Goal: Task Accomplishment & Management: Complete application form

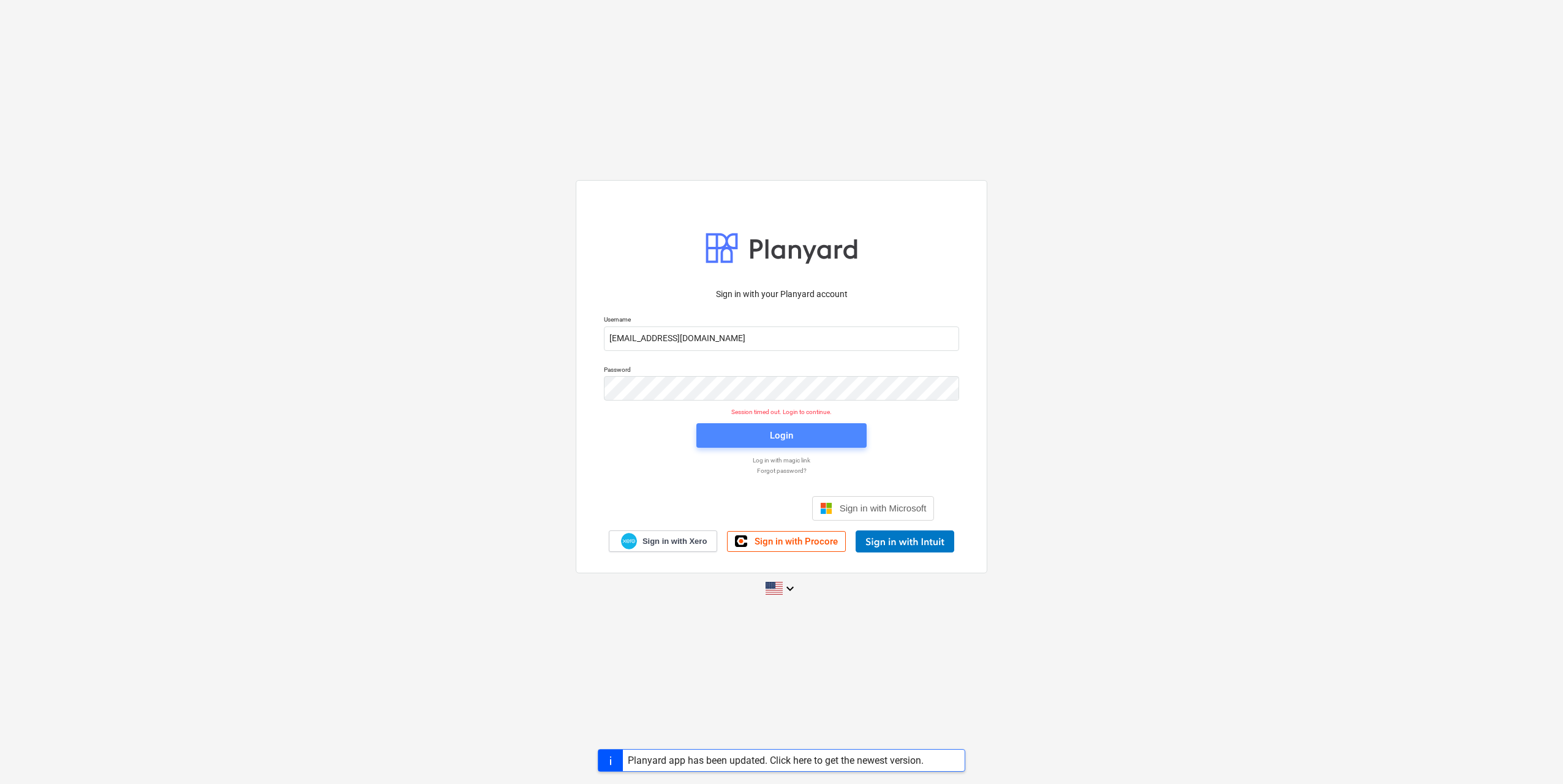
click at [826, 442] on span "Login" at bounding box center [782, 435] width 141 height 16
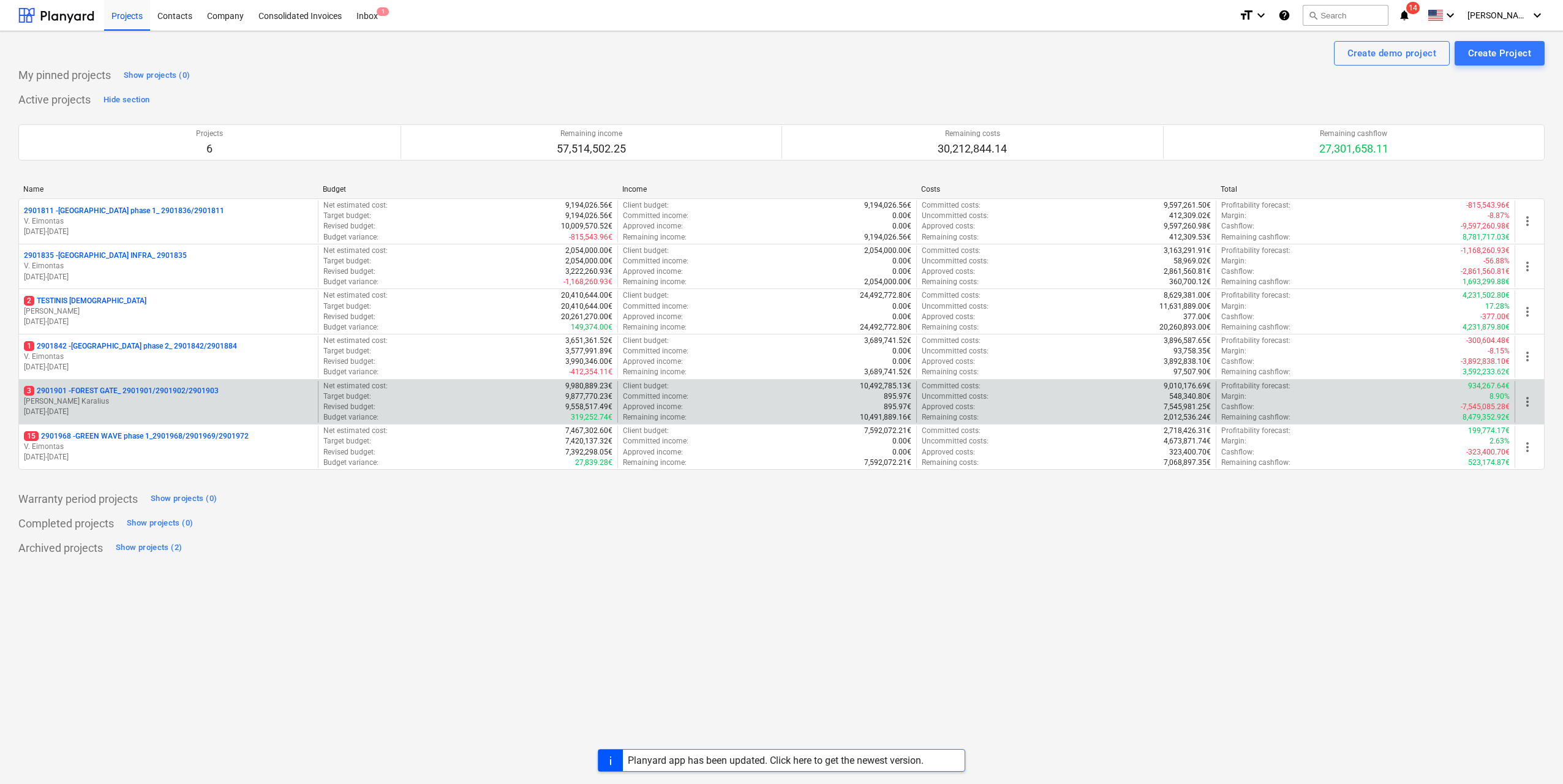
click at [185, 398] on p "[PERSON_NAME] Karalius" at bounding box center [168, 401] width 289 height 11
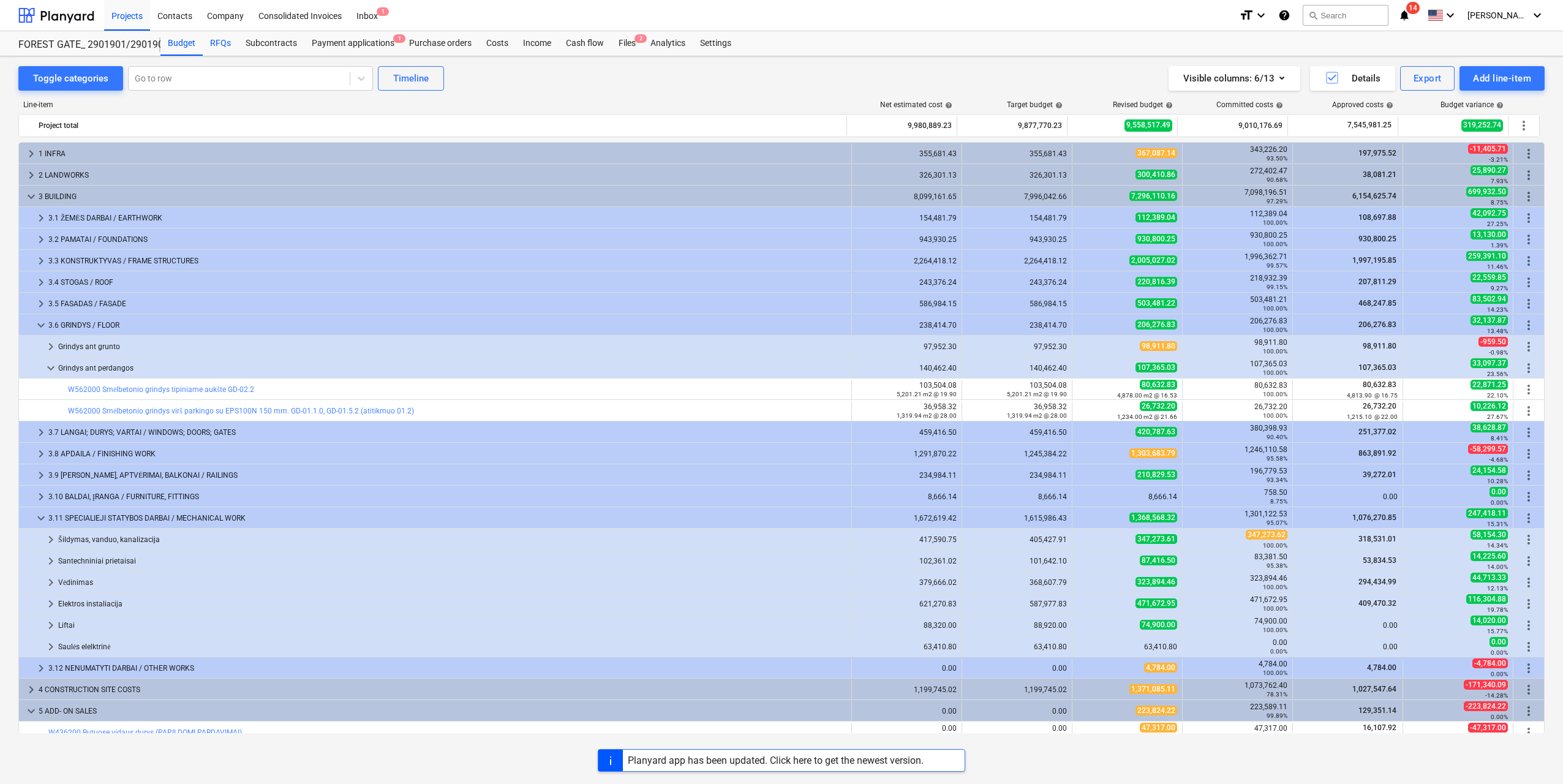
click at [231, 46] on div "RFQs" at bounding box center [220, 43] width 36 height 24
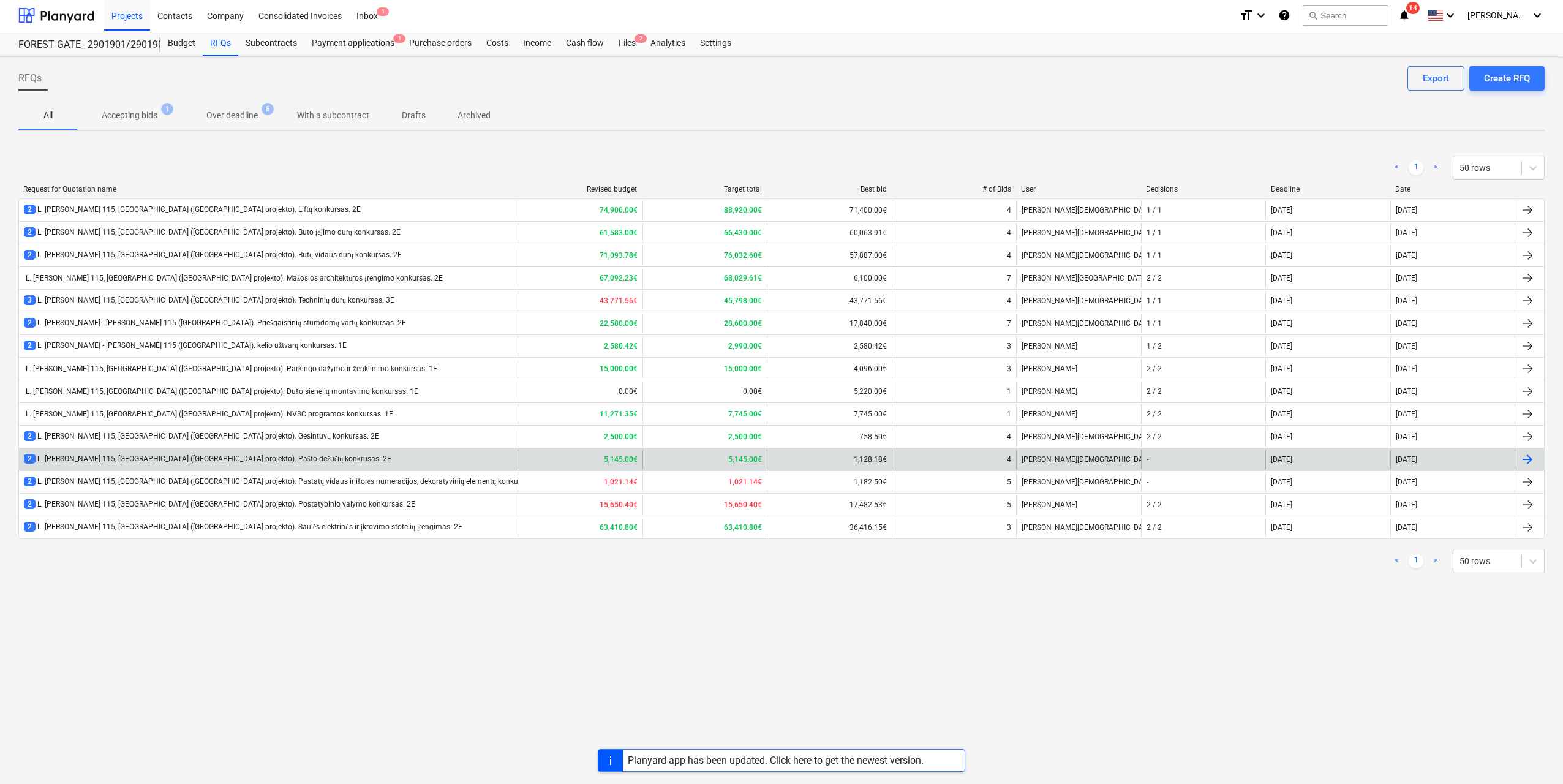
click at [353, 463] on div "2 L. [PERSON_NAME] 115, [GEOGRAPHIC_DATA] ([GEOGRAPHIC_DATA] projekto). Pašto d…" at bounding box center [268, 459] width 498 height 19
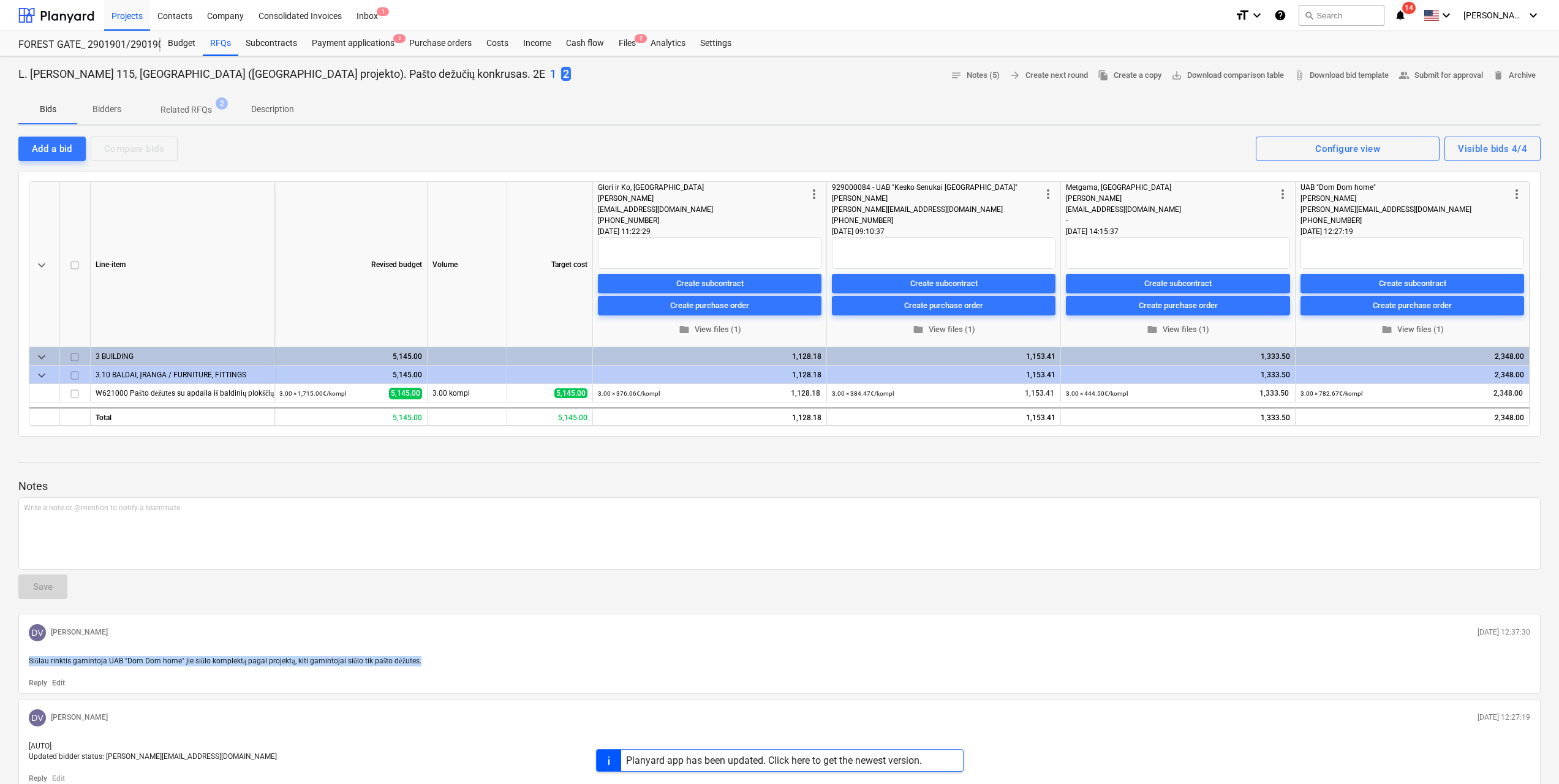
drag, startPoint x: 430, startPoint y: 659, endPoint x: 16, endPoint y: 651, distance: 414.1
click at [16, 651] on div "L. Baliukevičiaus Dzūko g. 115, Vilnius (Forest Gate projekto). Pašto dežučių k…" at bounding box center [780, 591] width 1559 height 1070
copy span "Siūlau rinktis gamintoja UAB "Dom Dom home" jie siūlo komplektą pagal projektą,…"
click at [1447, 69] on span "people_alt Submit for approval" at bounding box center [1441, 76] width 85 height 14
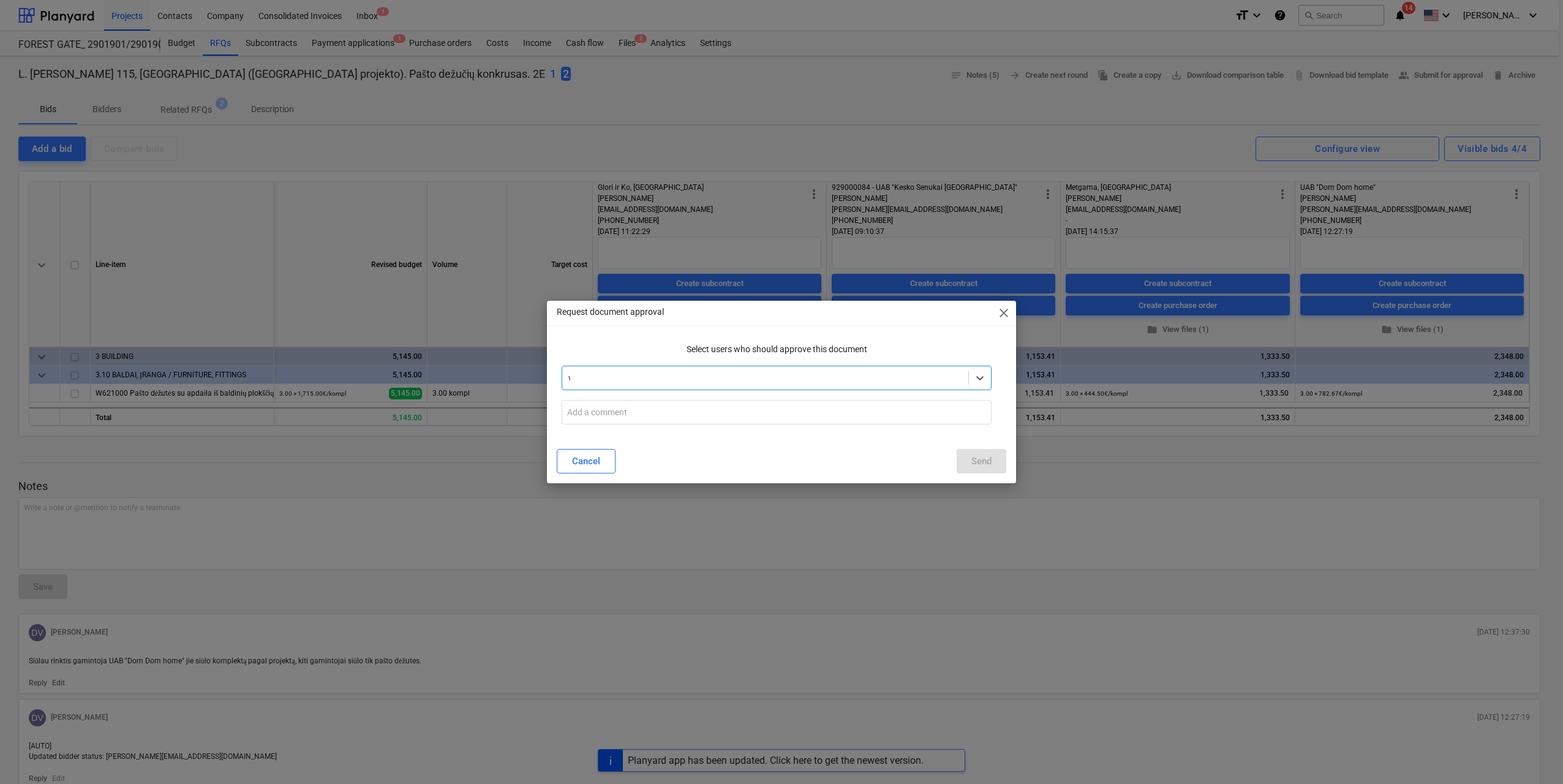
type input "va"
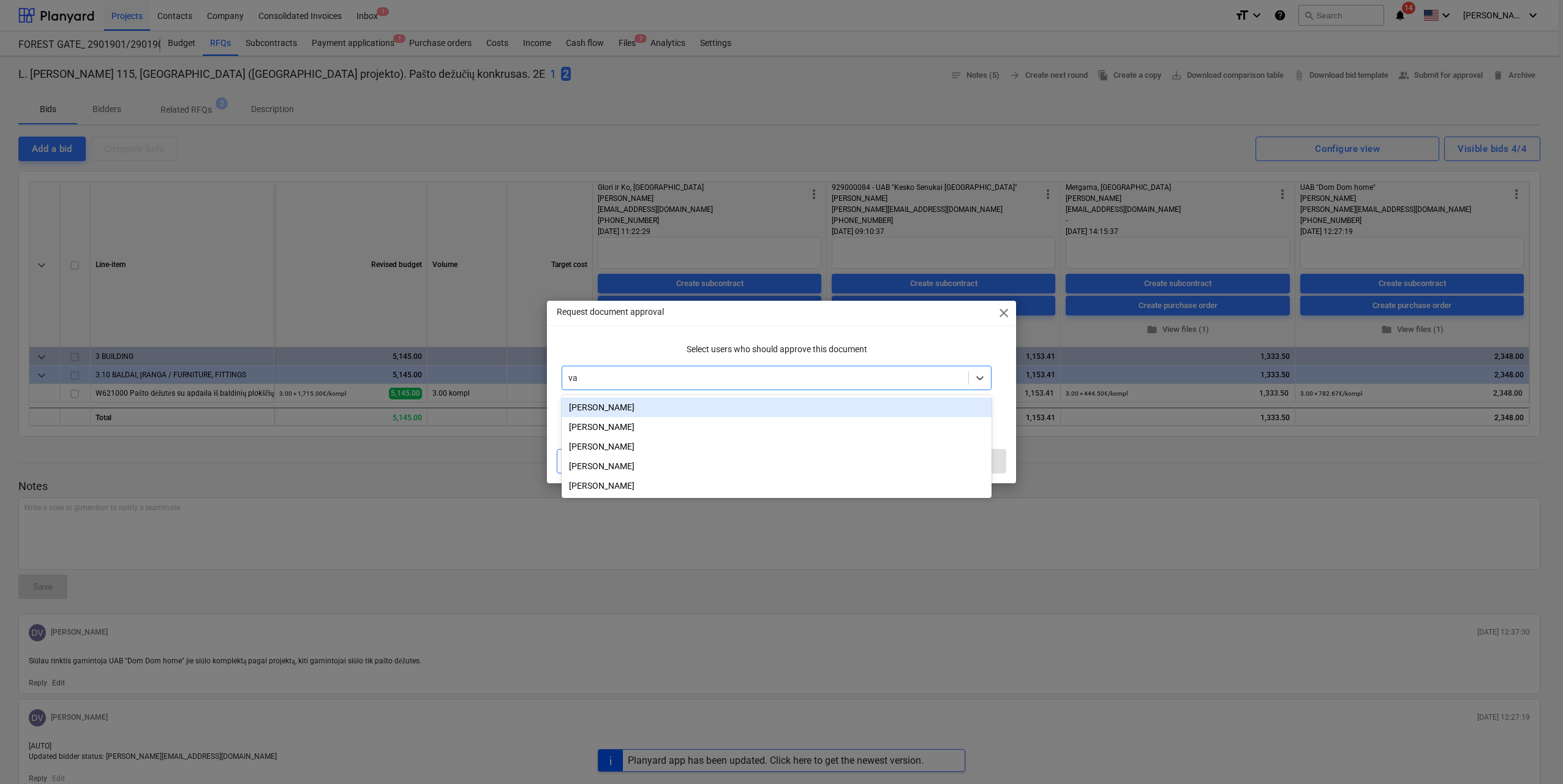
click at [808, 399] on div "[PERSON_NAME]" at bounding box center [777, 407] width 430 height 19
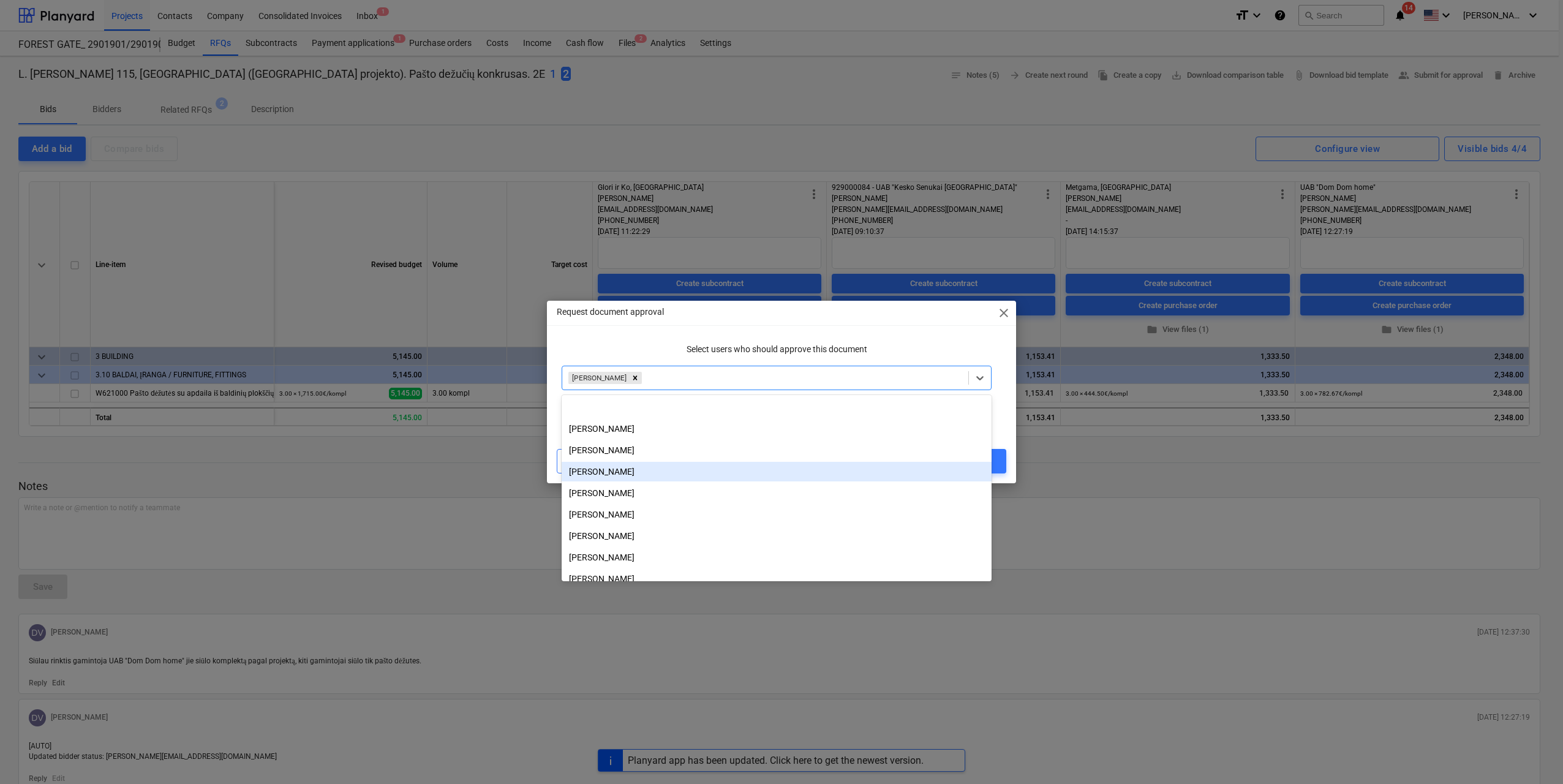
scroll to position [64, 0]
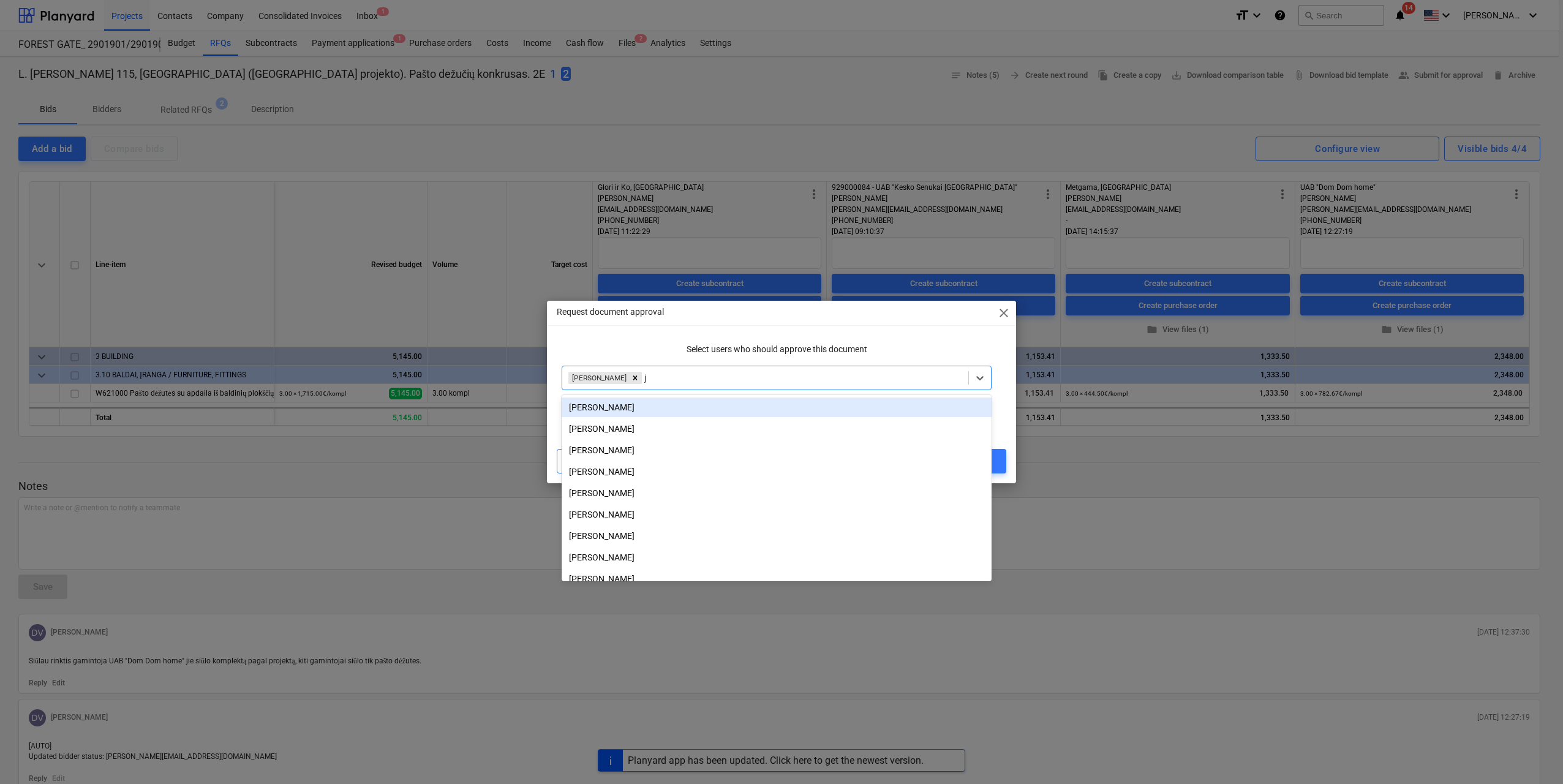
type input "ju"
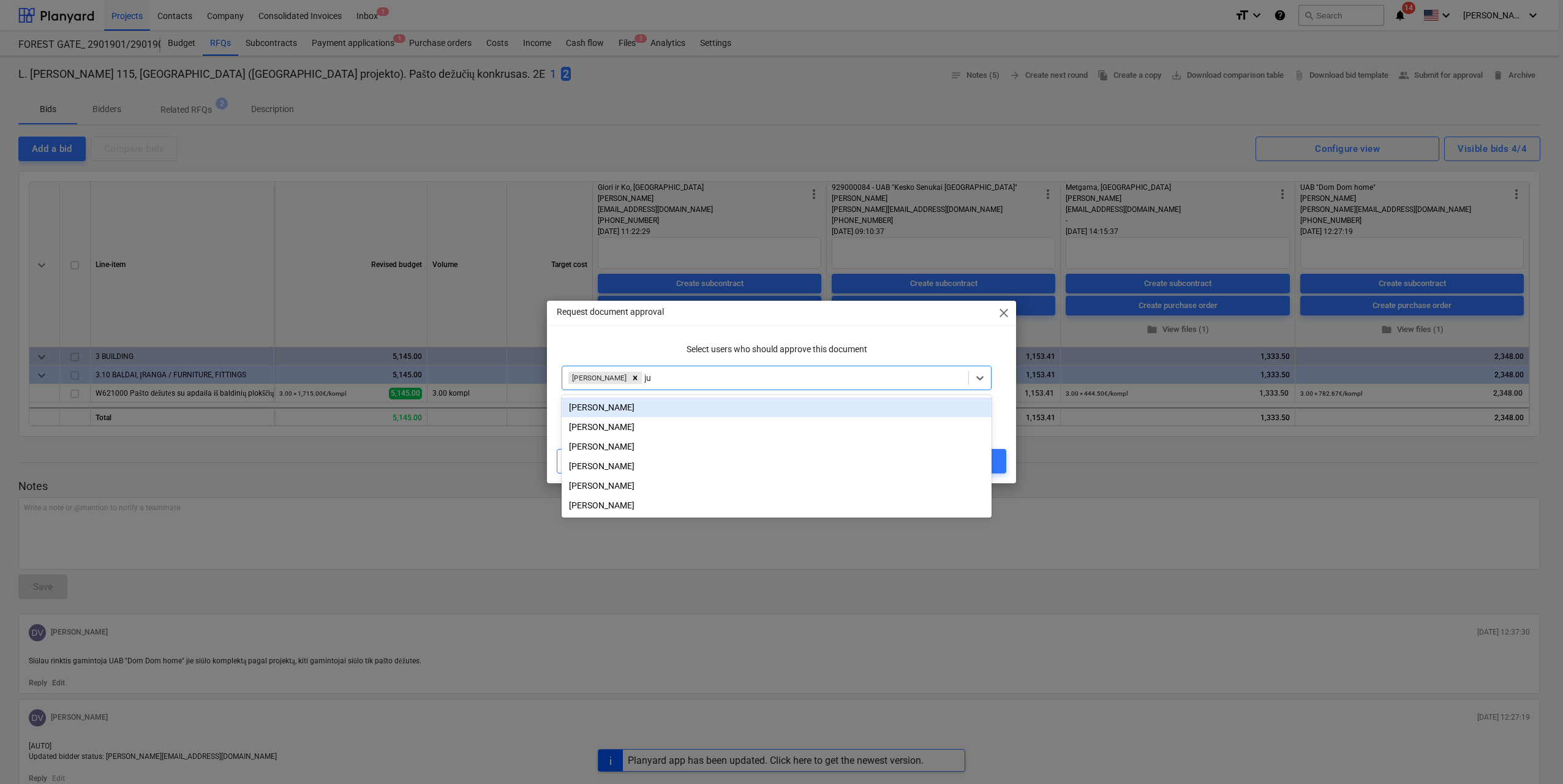
click at [806, 402] on div "[PERSON_NAME]" at bounding box center [777, 407] width 430 height 19
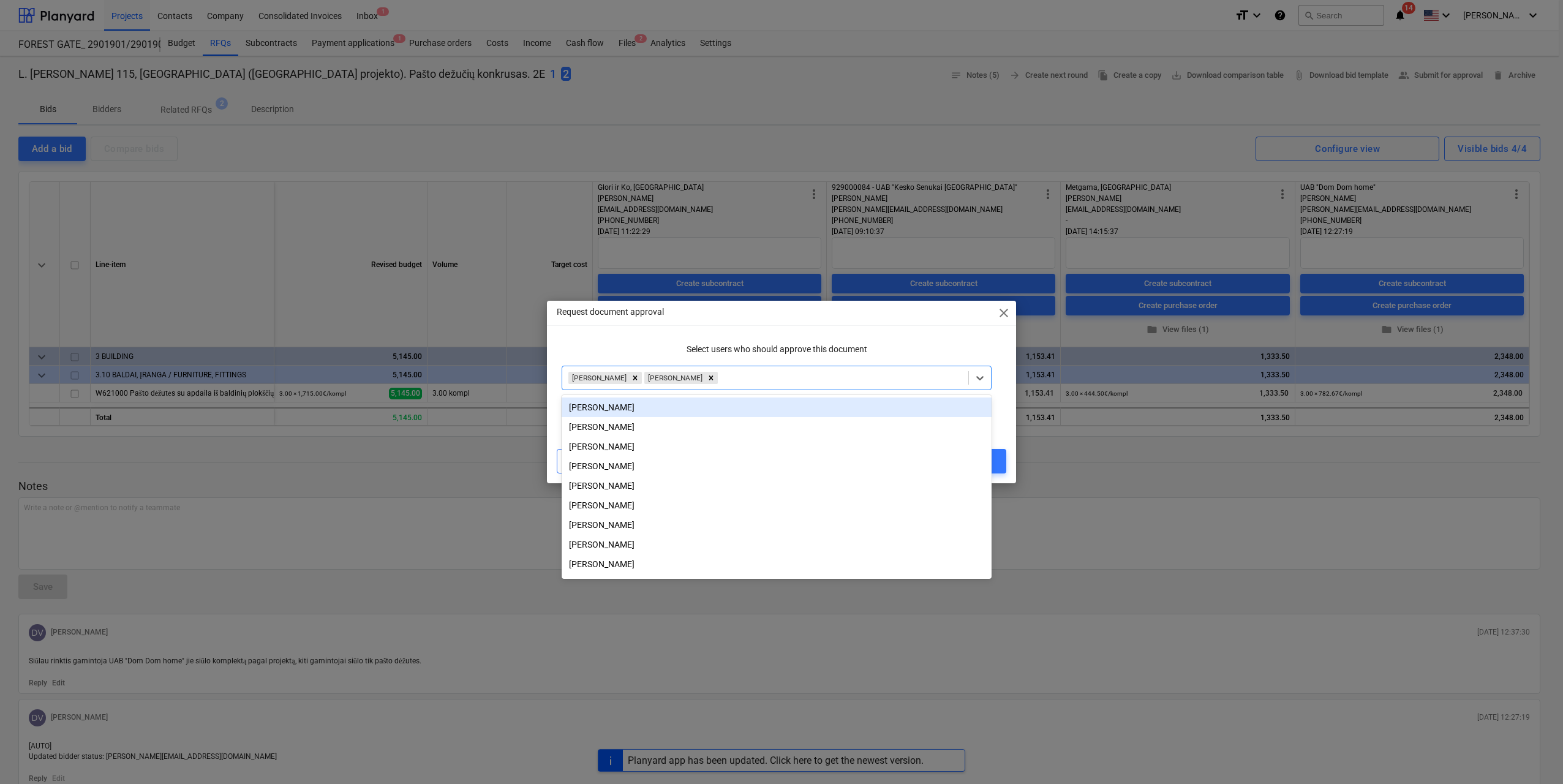
click at [1015, 395] on div "Select users who should approve this document option Julius Karalius, selected.…" at bounding box center [782, 388] width 469 height 101
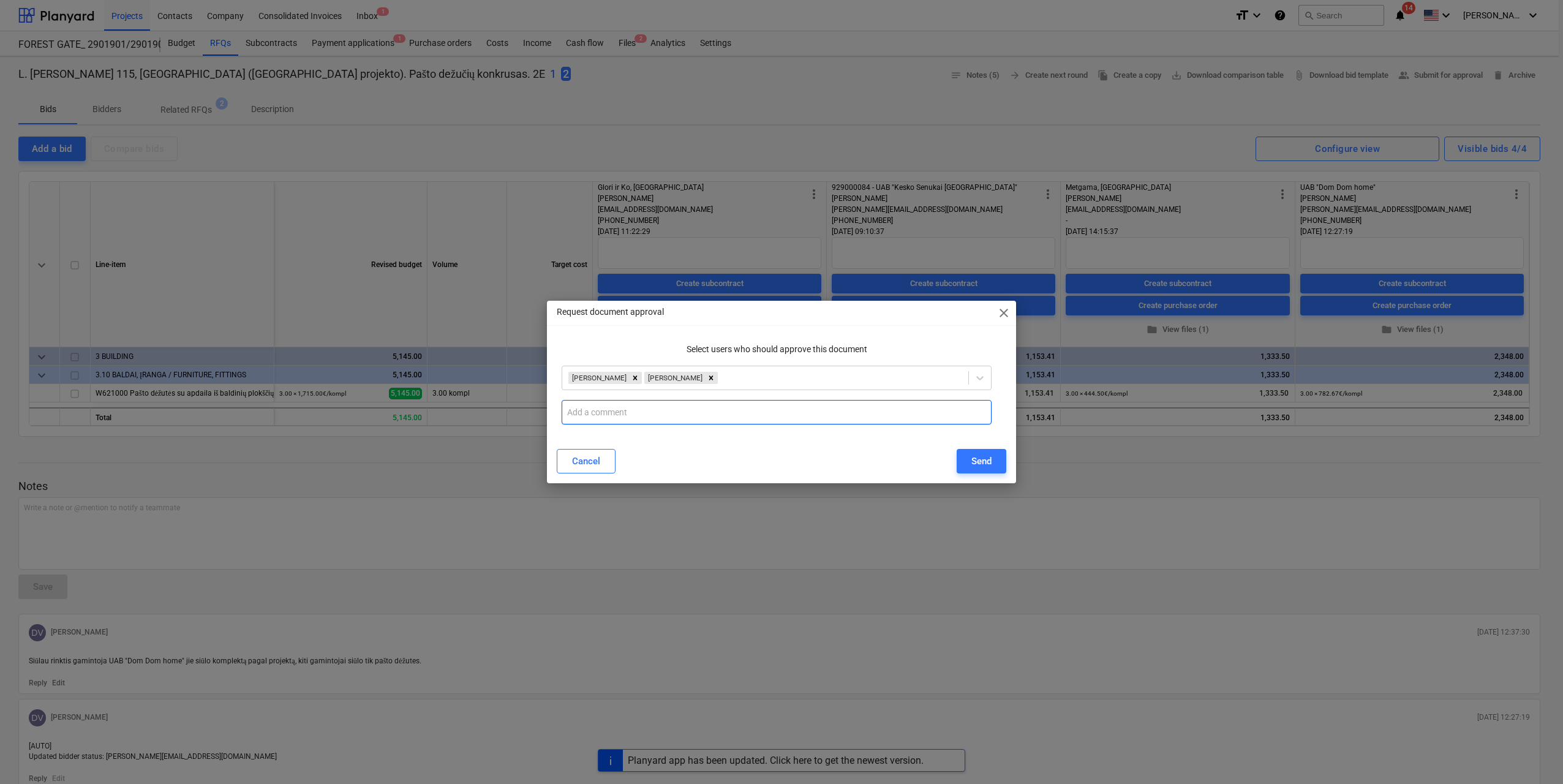
click at [706, 415] on input "text" at bounding box center [777, 412] width 430 height 24
paste input "Siūlau rinktis gamintoja UAB "Dom Dom home" jie siūlo komplektą pagal projektą,…"
click at [886, 412] on input "Siūlau rinktis gamintoja UAB "Dom Dom home" jie siūlo komplektą pagal projektą,…" at bounding box center [777, 412] width 430 height 24
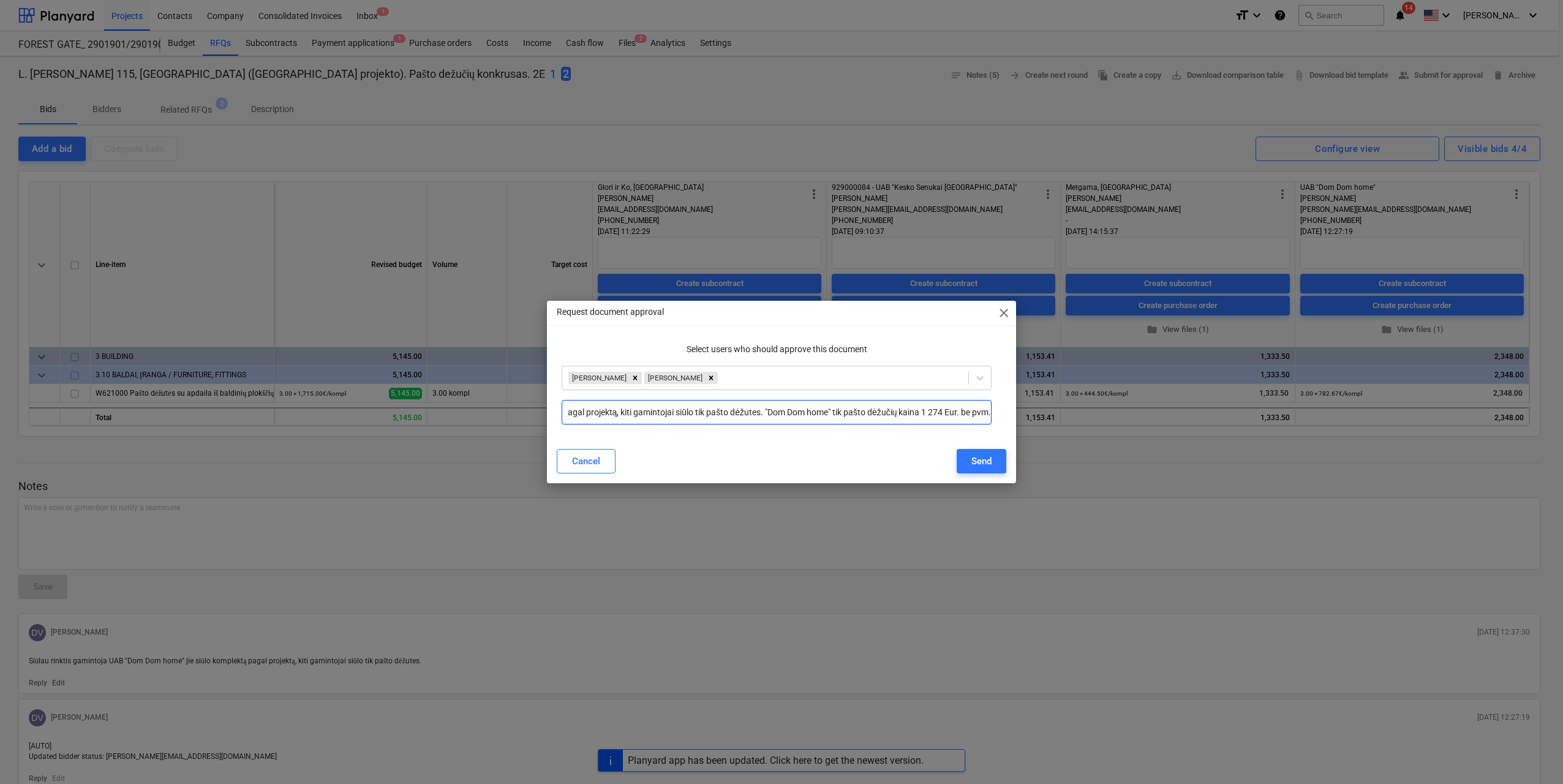
type input "Siūlau rinktis gamintoja UAB "Dom Dom home" jie siūlo komplektą pagal projektą,…"
drag, startPoint x: 854, startPoint y: 306, endPoint x: 852, endPoint y: 458, distance: 152.0
click at [852, 458] on div "Request document approval close Select users who should approve this document V…" at bounding box center [782, 392] width 469 height 182
drag, startPoint x: 852, startPoint y: 458, endPoint x: 788, endPoint y: 438, distance: 67.1
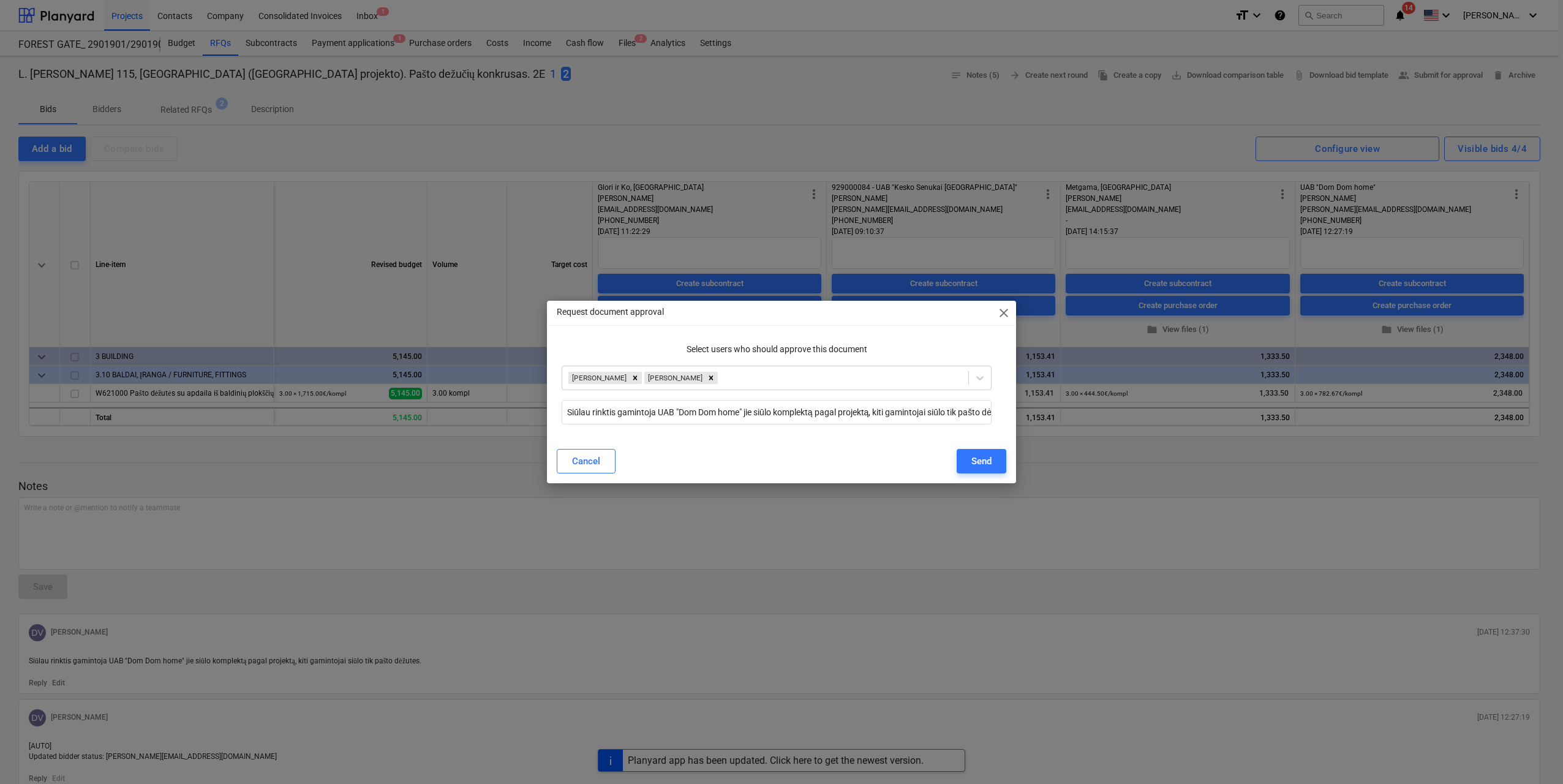
click at [788, 438] on div "Select users who should approve this document Valentinas Cilcius Julius Karaliu…" at bounding box center [782, 388] width 469 height 101
click at [680, 410] on input "Siūlau rinktis gamintoja UAB "Dom Dom home" jie siūlo komplektą pagal projektą,…" at bounding box center [777, 412] width 430 height 24
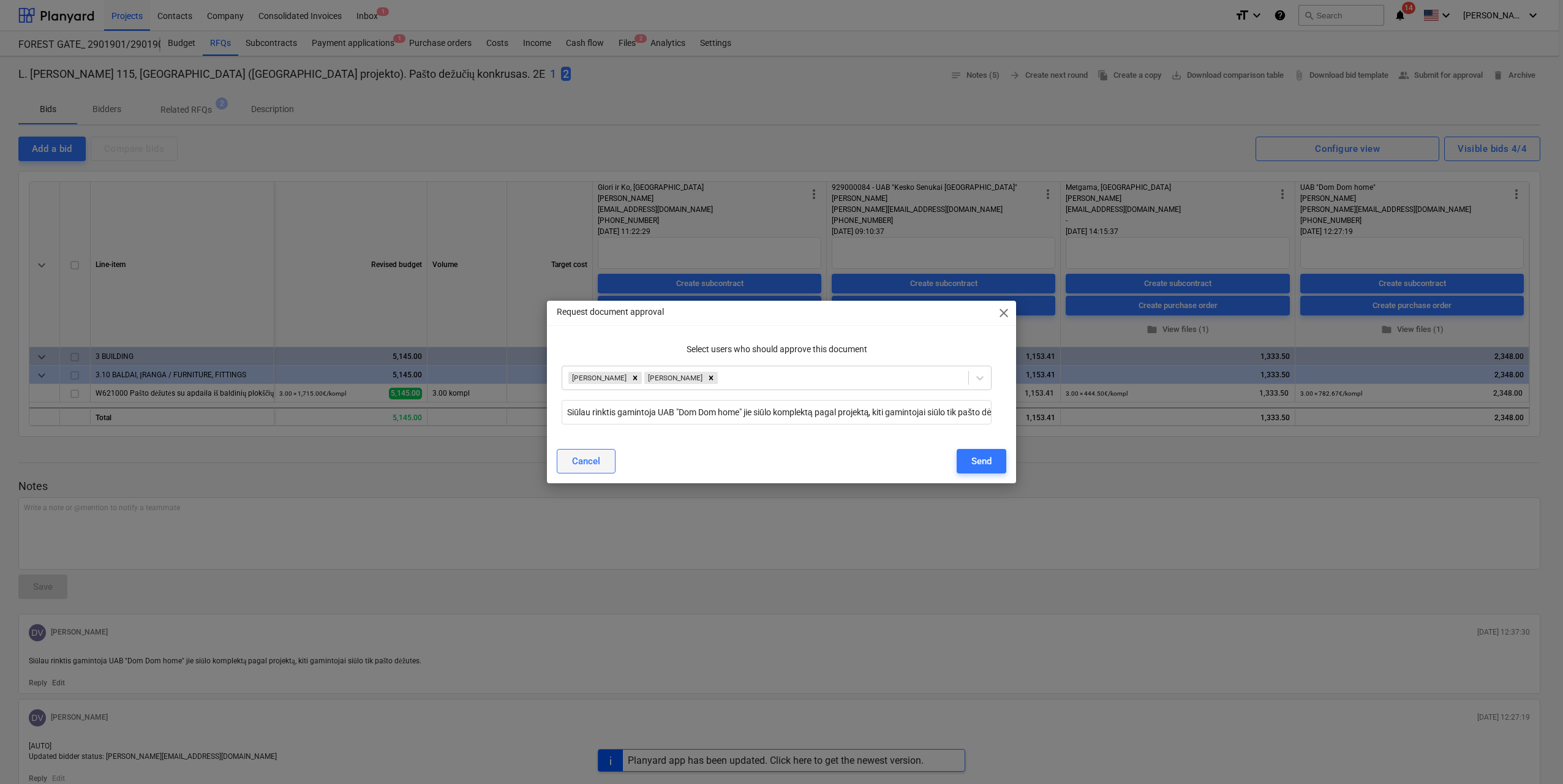
click at [590, 460] on div "Cancel" at bounding box center [586, 461] width 29 height 16
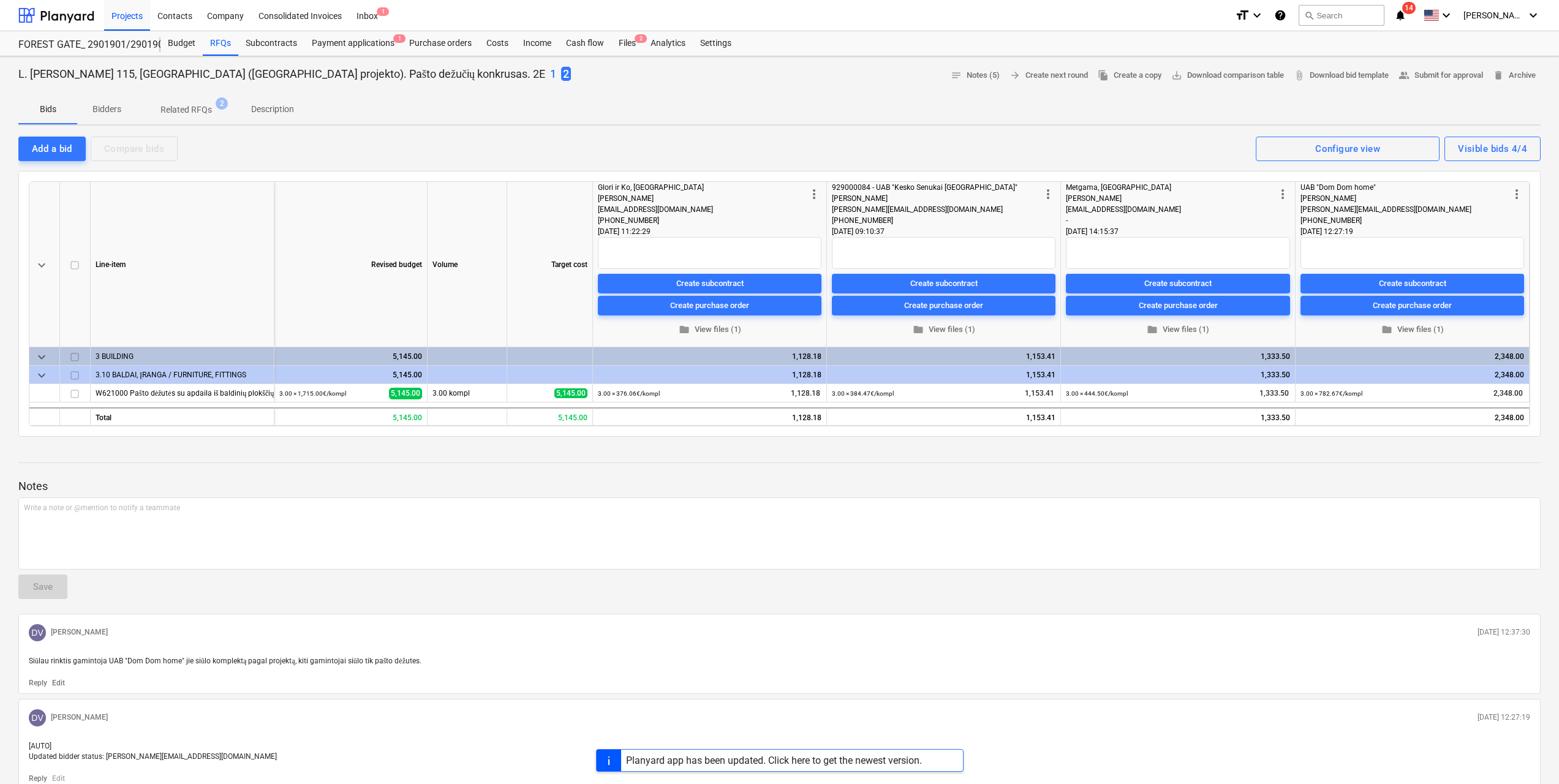
click at [58, 681] on p "Edit" at bounding box center [58, 683] width 13 height 11
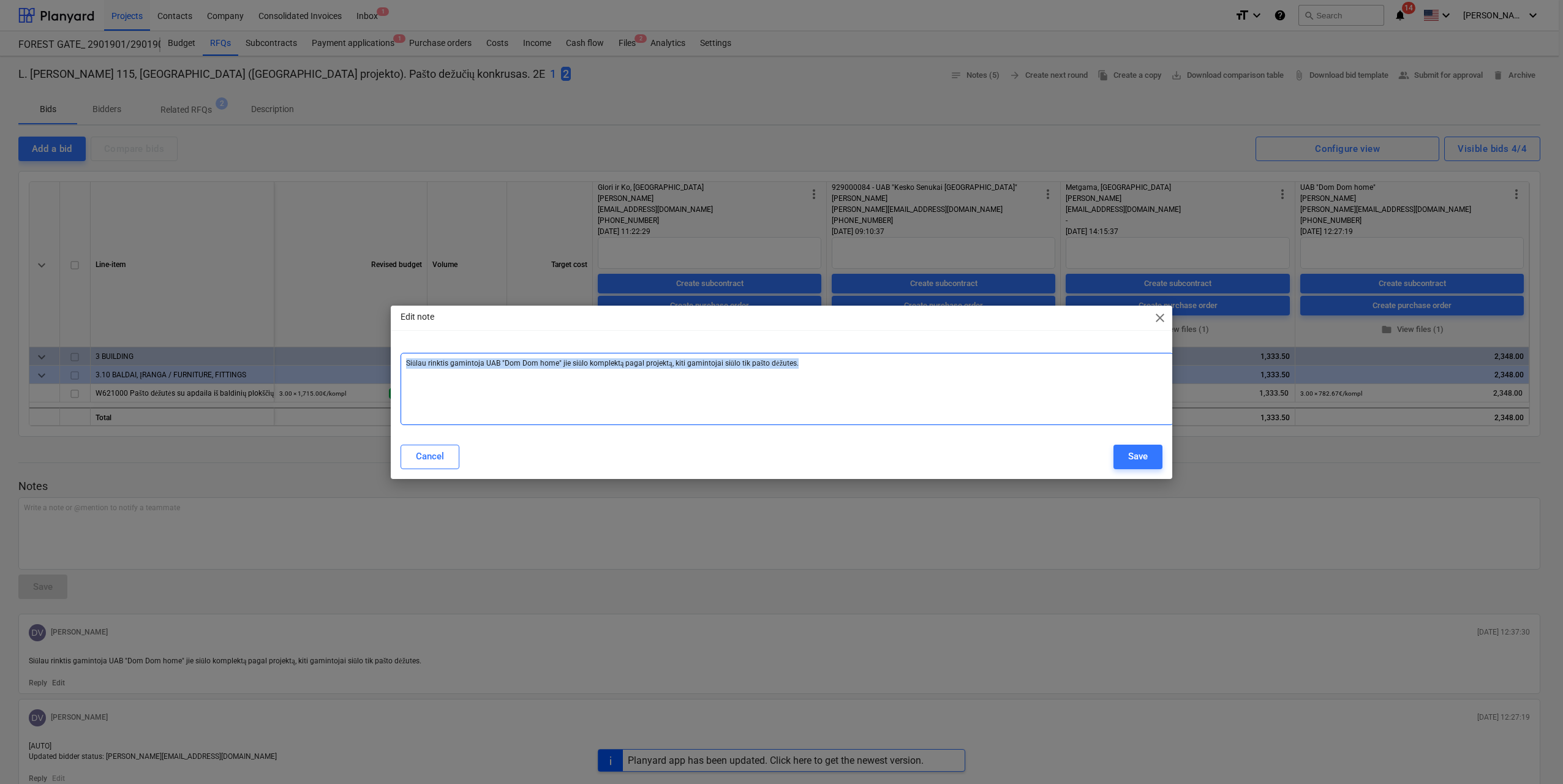
drag, startPoint x: 822, startPoint y: 367, endPoint x: 371, endPoint y: 383, distance: 451.3
click at [371, 383] on div "Edit note close Siūlau rinktis gamintoja UAB "Dom Dom home" jie siūlo komplektą…" at bounding box center [782, 392] width 1563 height 784
click at [428, 453] on div "Cancel" at bounding box center [430, 456] width 29 height 16
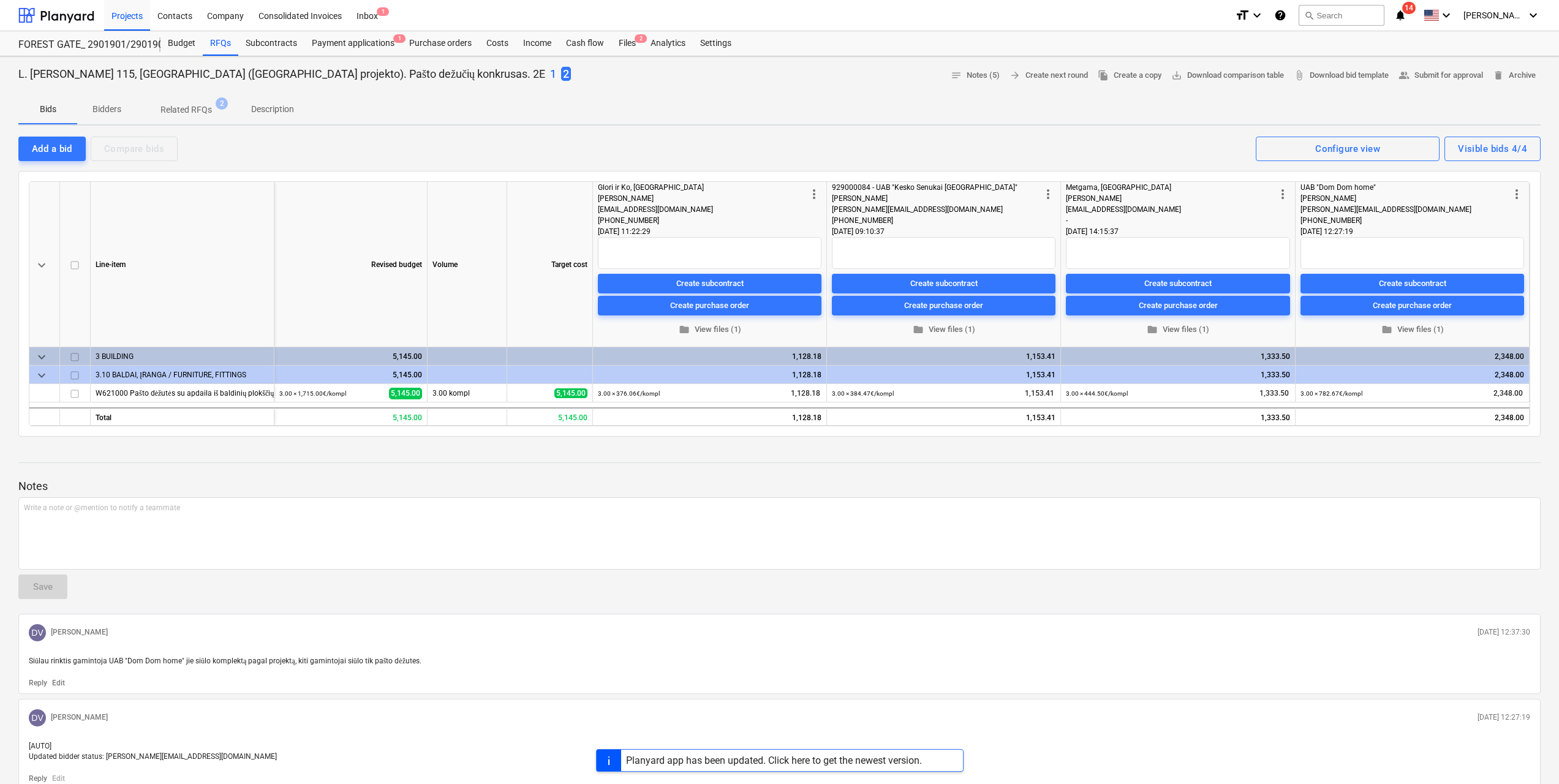
click at [438, 674] on div "DV Dovydas Vaicius 06.08.2025 12:37:30 Siūlau rinktis gamintoja UAB "Dom Dom ho…" at bounding box center [780, 654] width 1523 height 81
drag, startPoint x: 402, startPoint y: 657, endPoint x: 20, endPoint y: 659, distance: 382.0
click at [20, 659] on div "DV Dovydas Vaicius 06.08.2025 12:37:30 Siūlau rinktis gamintoja UAB "Dom Dom ho…" at bounding box center [780, 654] width 1523 height 81
copy span "Siūlau rinktis gamintoja UAB "Dom Dom home" jie siūlo komplektą pagal projektą,…"
click at [1427, 76] on span "people_alt Submit for approval" at bounding box center [1441, 76] width 85 height 14
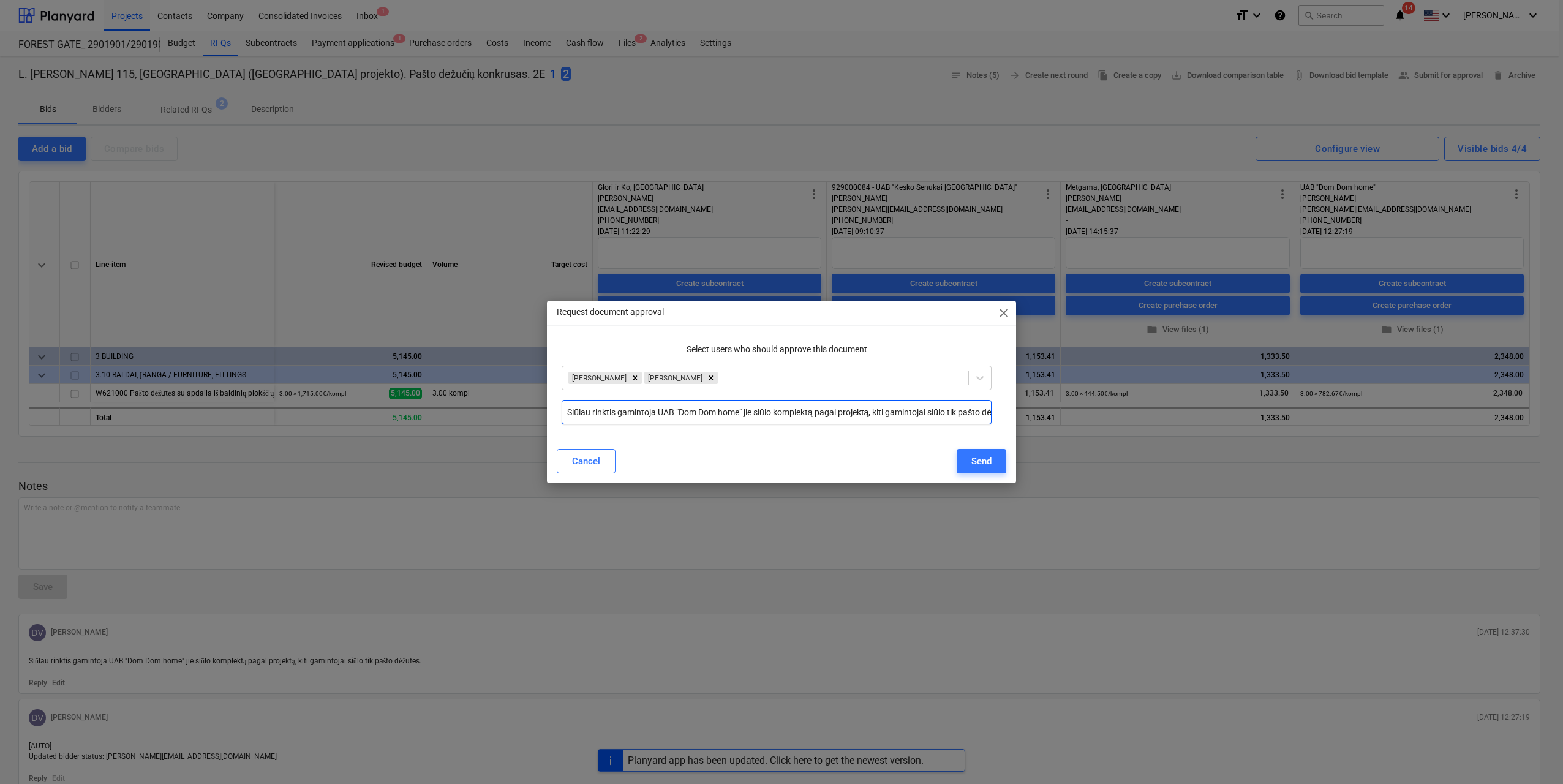
drag, startPoint x: 963, startPoint y: 411, endPoint x: 359, endPoint y: 413, distance: 604.0
click at [359, 413] on div "Request document approval close Select users who should approve this document V…" at bounding box center [782, 392] width 1563 height 784
type input "p"
paste input "Siūlau rinktis gamintoja UAB "Dom Dom home" jie siūlo komplektą pagal projektą,…"
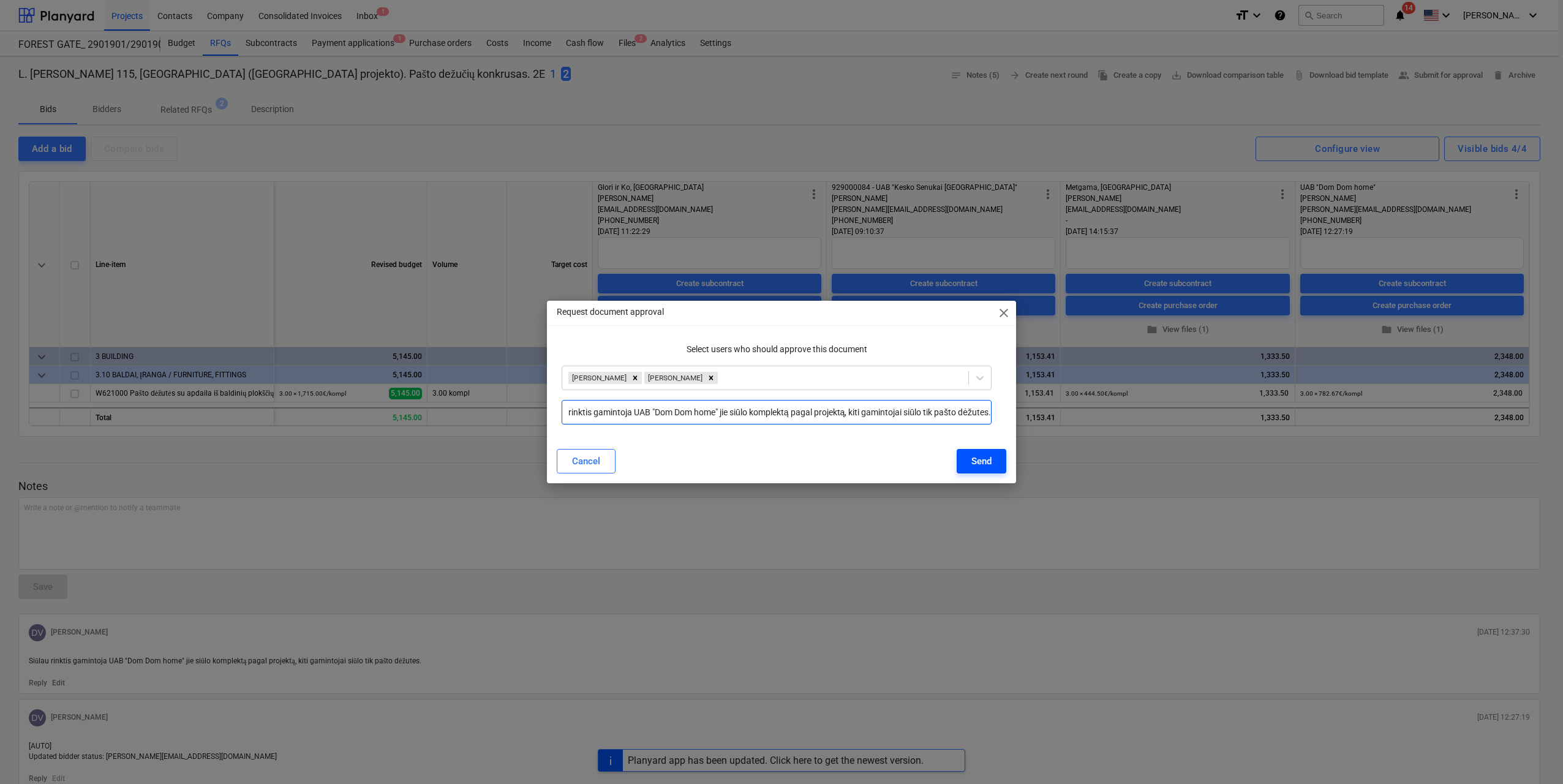
type input "Siūlau rinktis gamintoja UAB "Dom Dom home" jie siūlo komplektą pagal projektą,…"
click at [979, 458] on div "Send" at bounding box center [981, 461] width 20 height 16
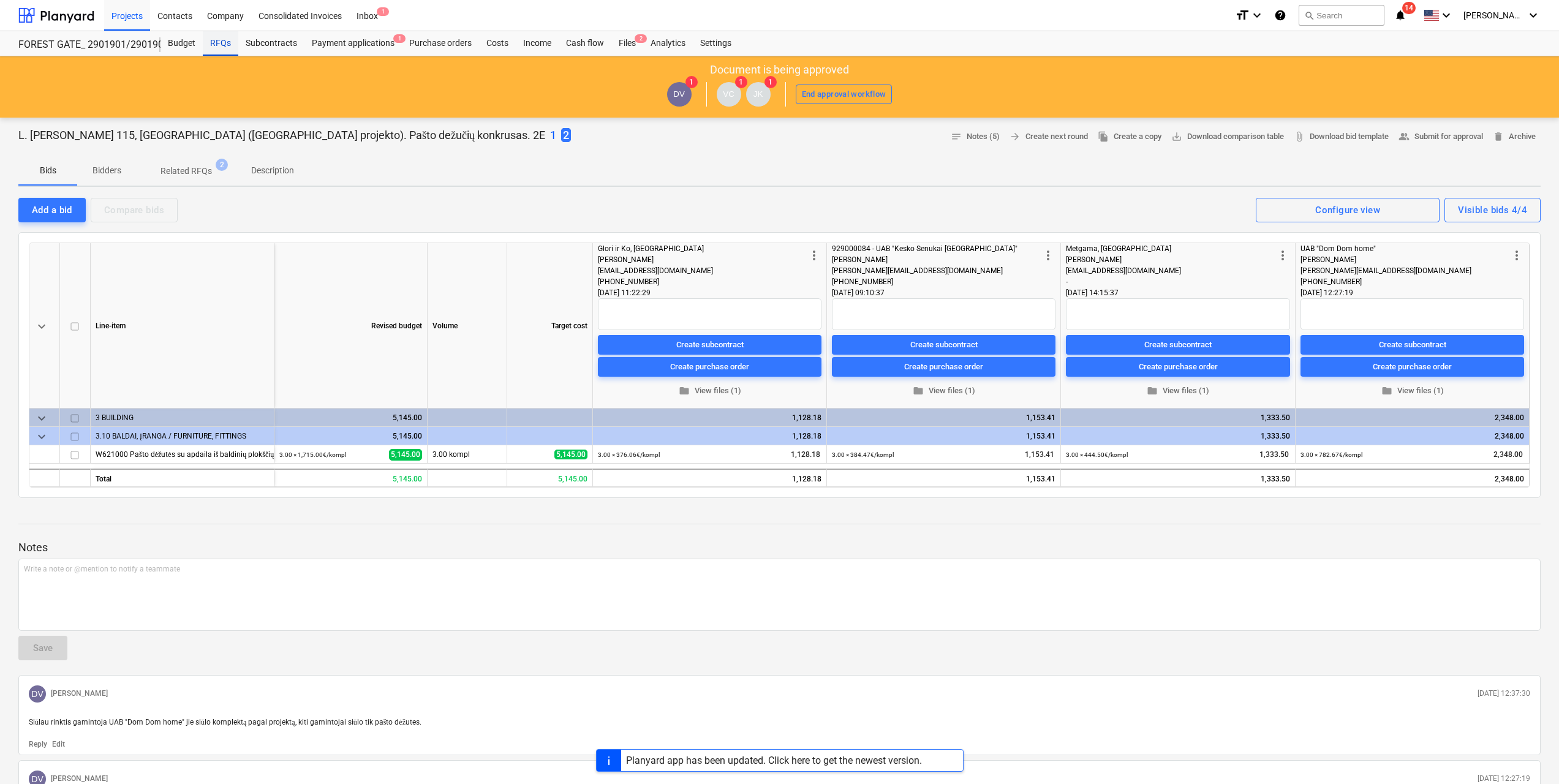
click at [220, 46] on div "RFQs" at bounding box center [220, 43] width 36 height 24
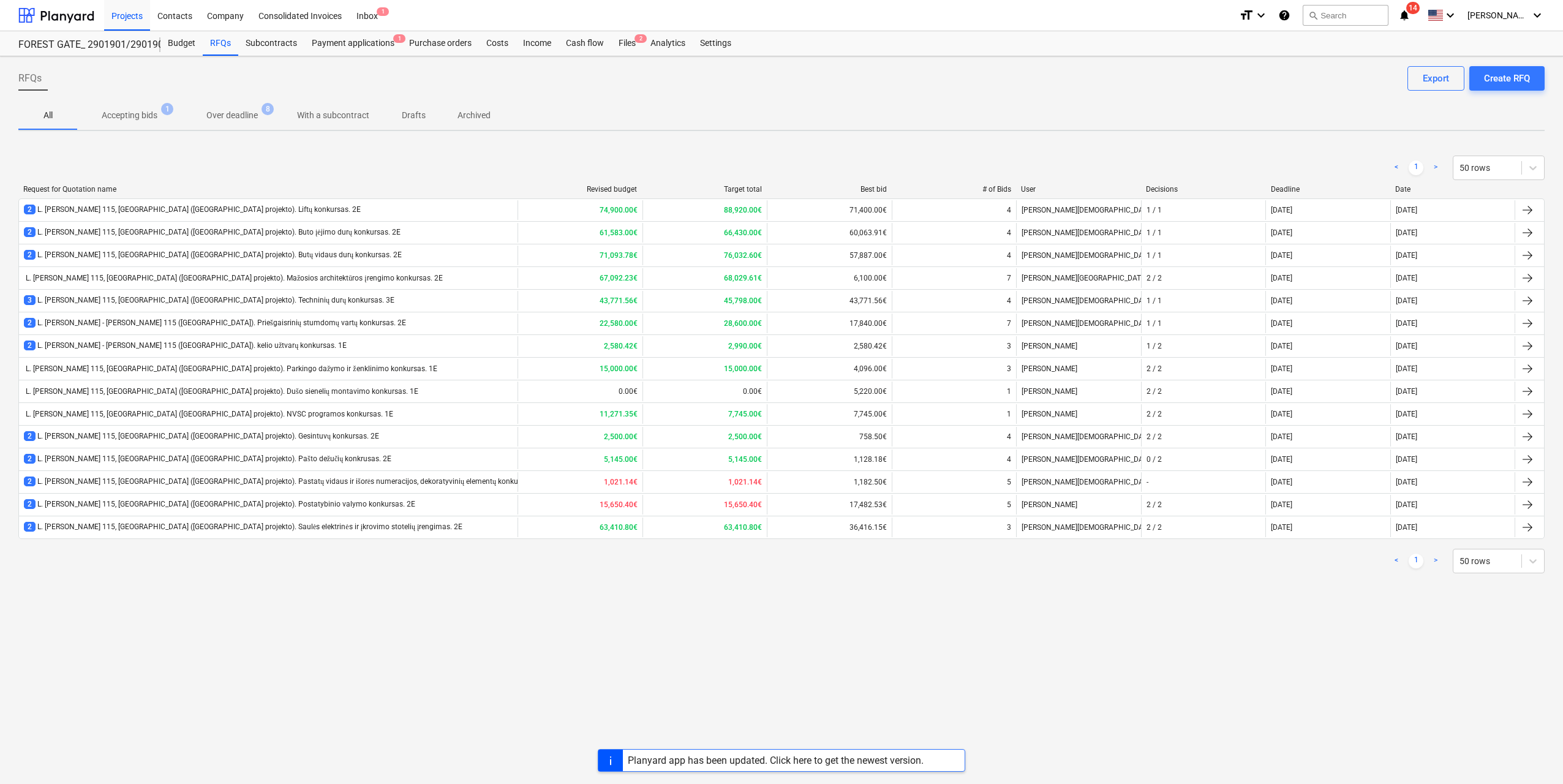
click at [606, 762] on div at bounding box center [610, 760] width 24 height 21
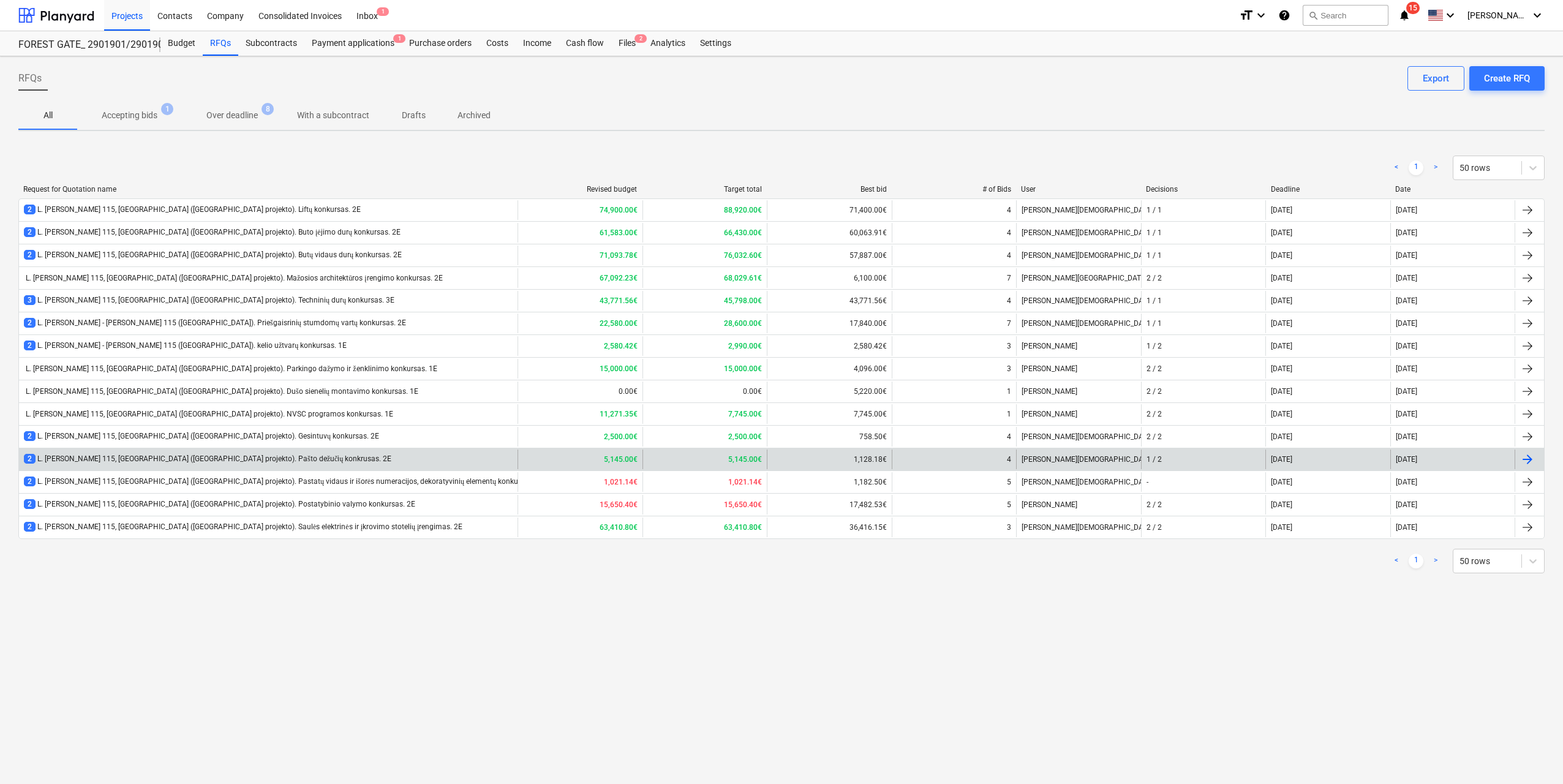
click at [381, 464] on div "2 L. [PERSON_NAME] 115, [GEOGRAPHIC_DATA] ([GEOGRAPHIC_DATA] projekto). Pašto d…" at bounding box center [268, 459] width 498 height 19
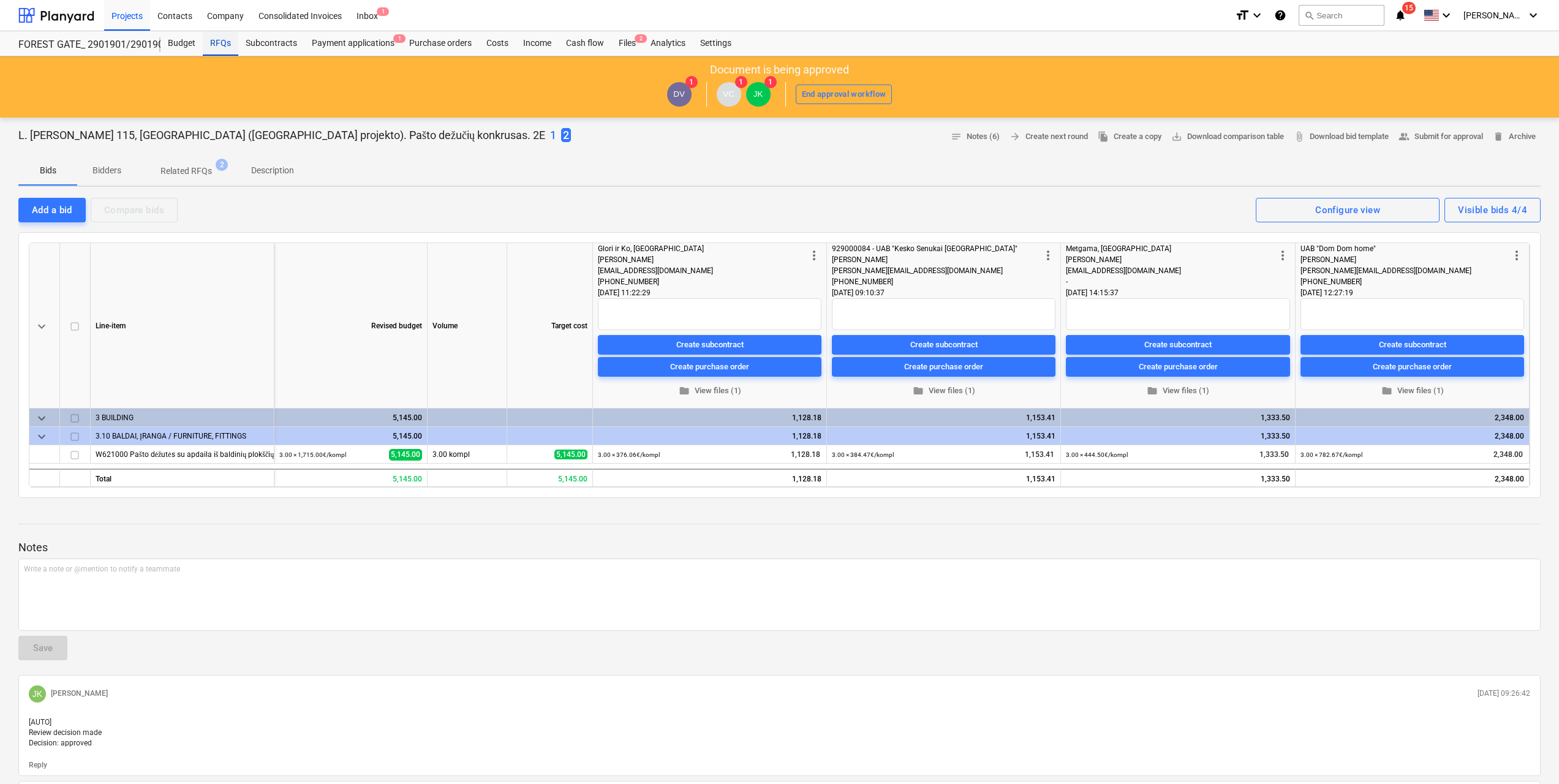
click at [228, 41] on div "RFQs" at bounding box center [220, 43] width 36 height 24
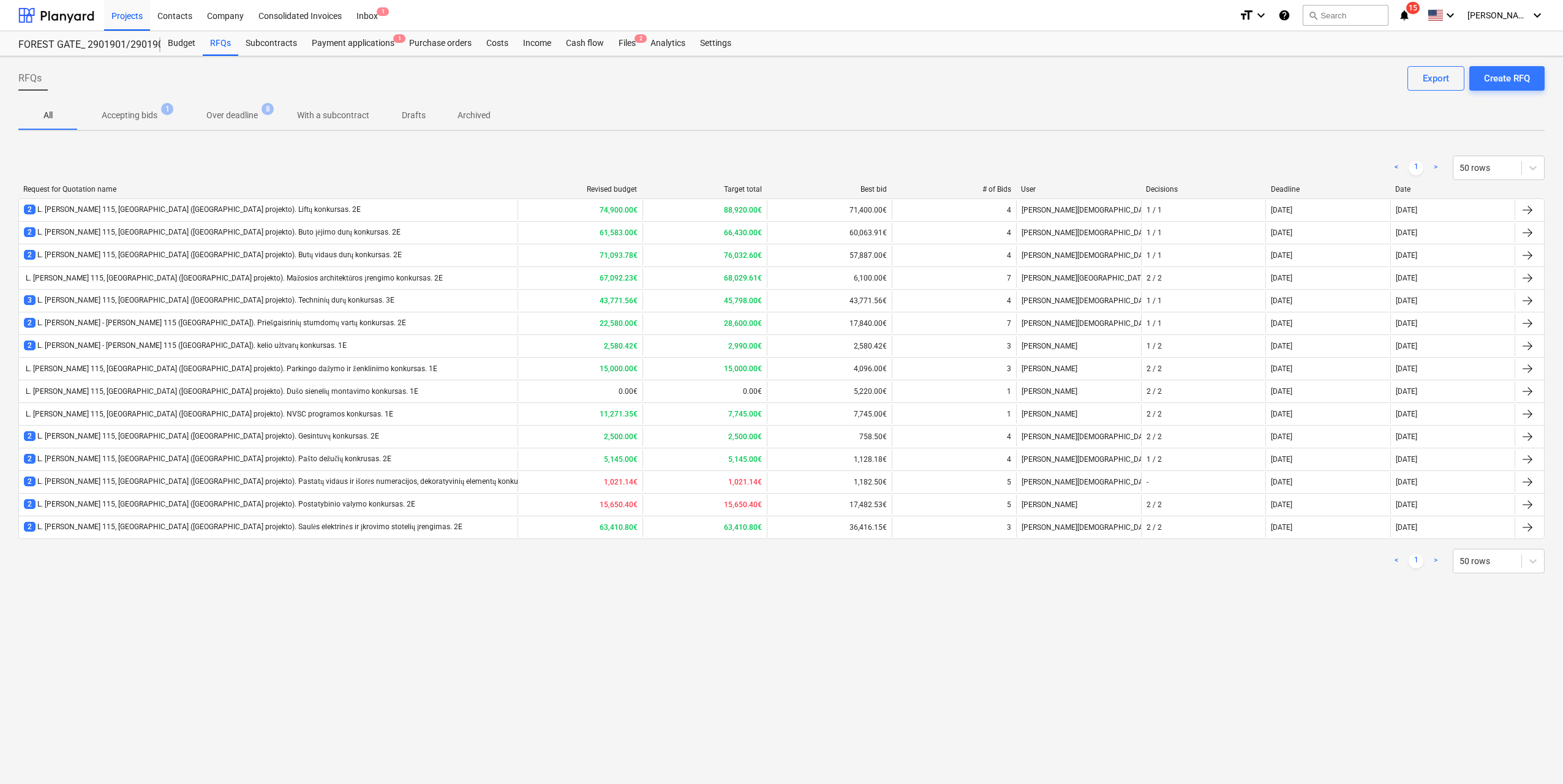
click at [1410, 16] on icon "notifications" at bounding box center [1404, 15] width 12 height 15
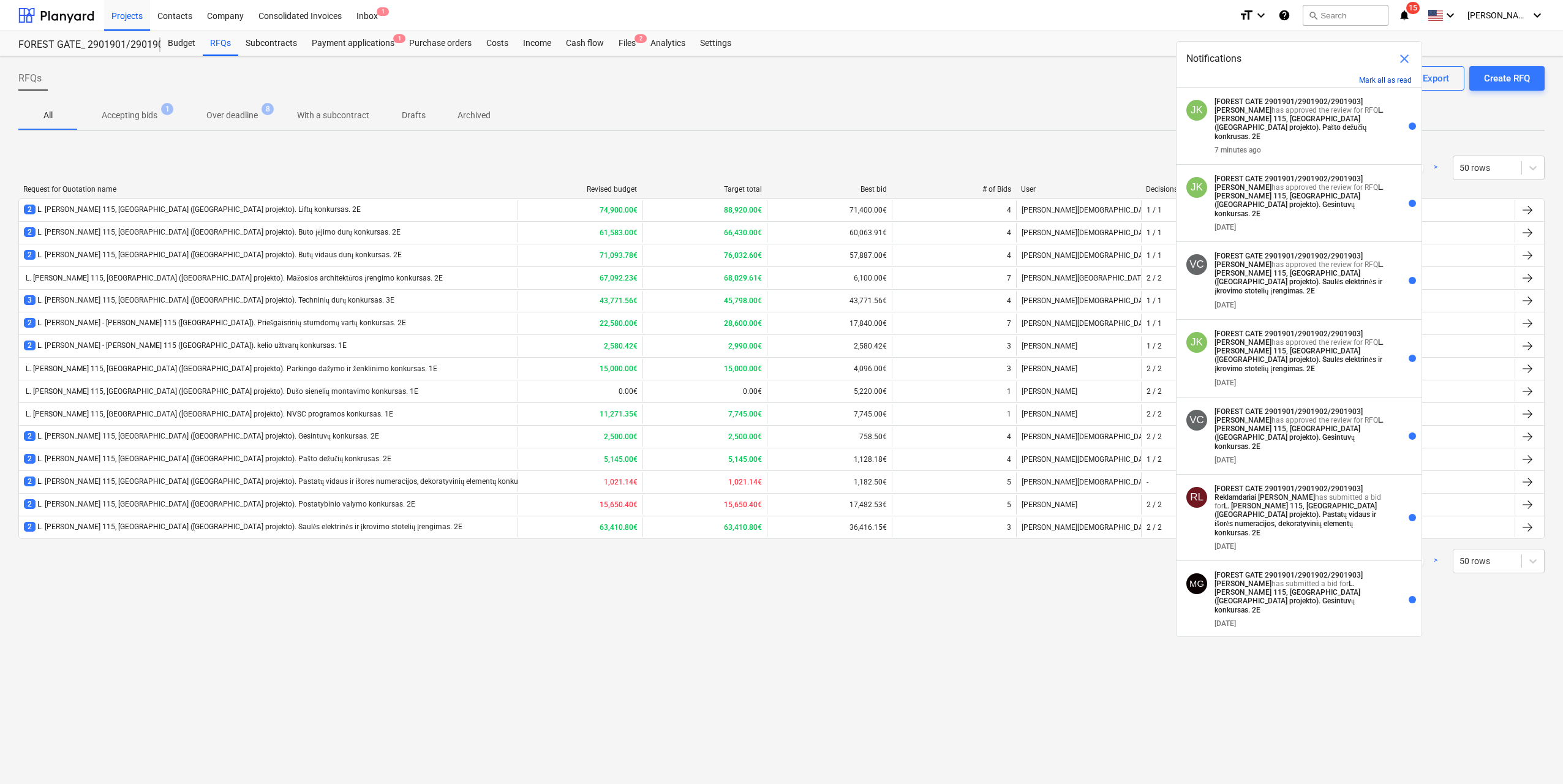
click at [1393, 79] on button "Mark all as read" at bounding box center [1385, 81] width 53 height 9
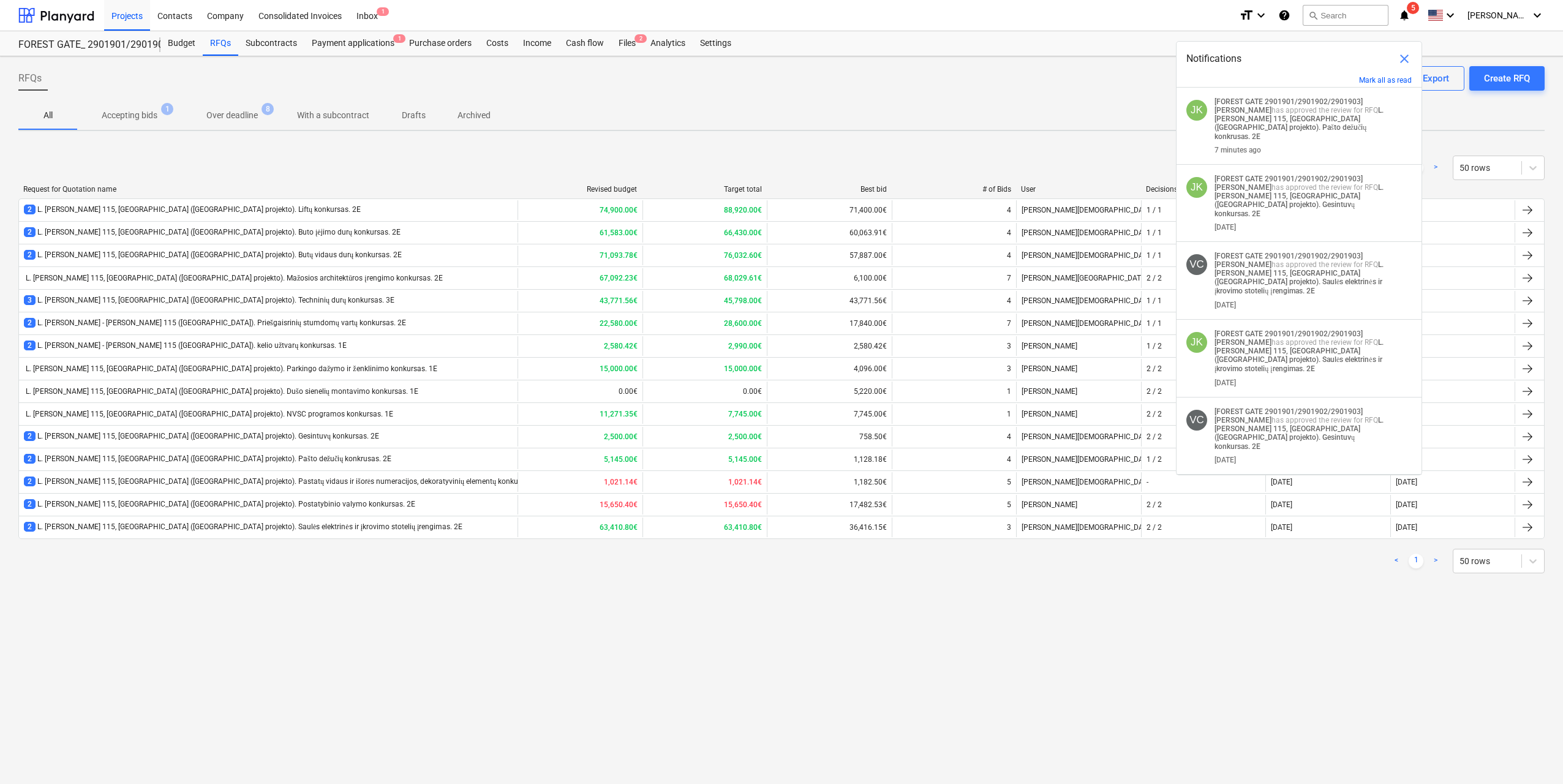
click at [1405, 60] on span "close" at bounding box center [1404, 58] width 15 height 15
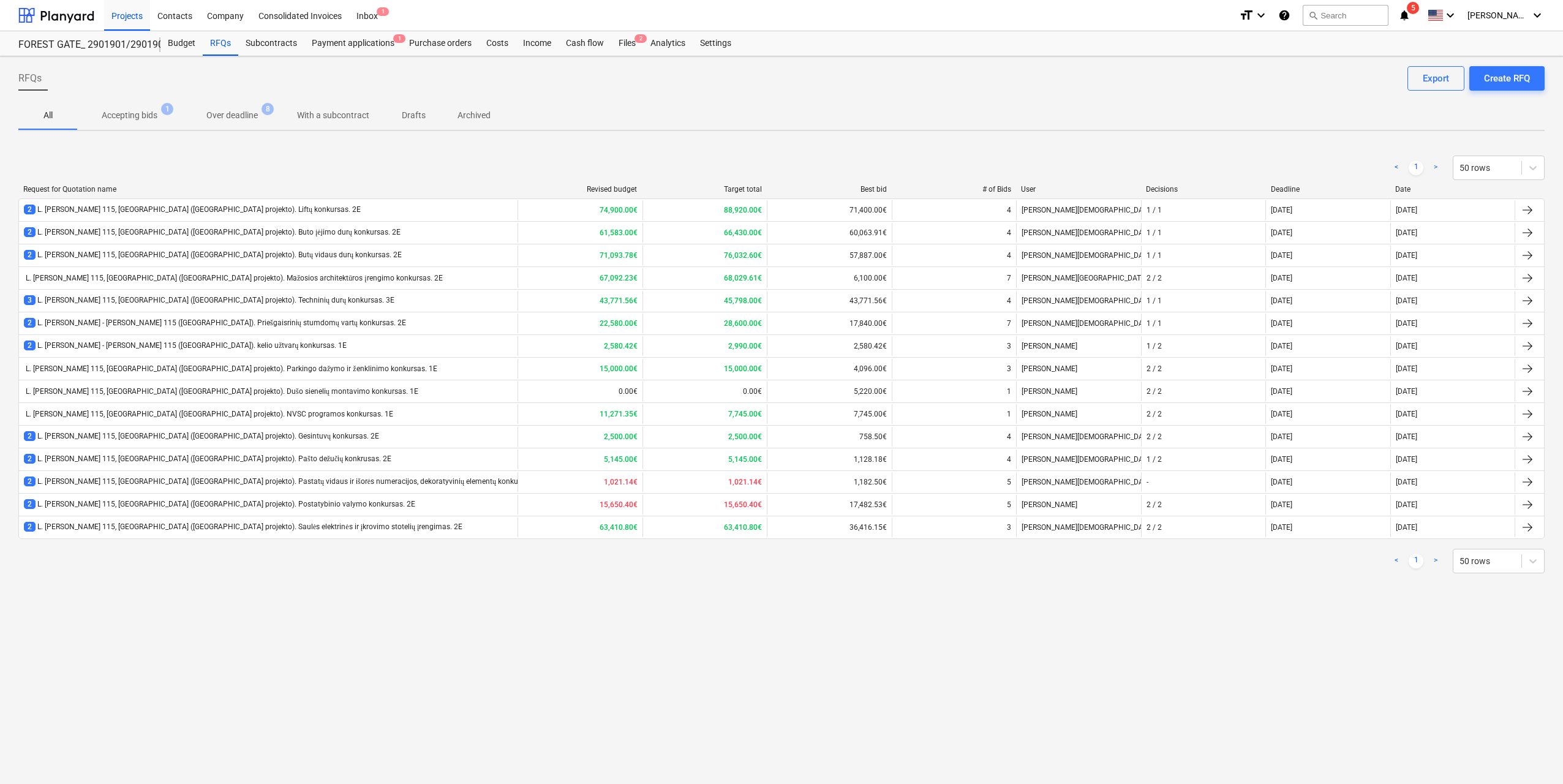
click at [1413, 21] on span "notifications 5" at bounding box center [1405, 15] width 15 height 15
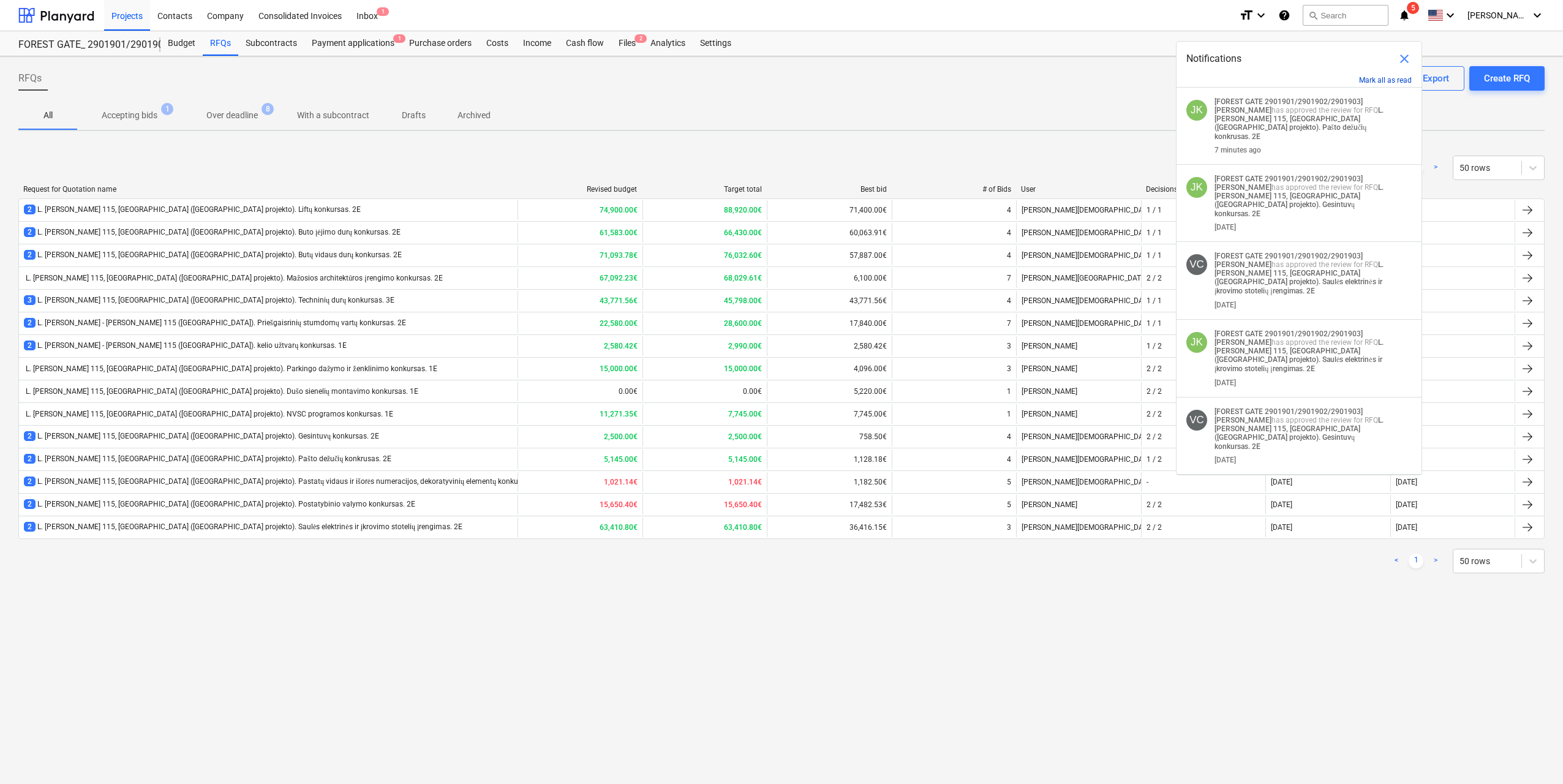
click at [1393, 82] on button "Mark all as read" at bounding box center [1385, 81] width 53 height 9
click at [1393, 81] on button "Mark all as read" at bounding box center [1385, 81] width 53 height 9
click at [1405, 56] on span "close" at bounding box center [1404, 58] width 15 height 15
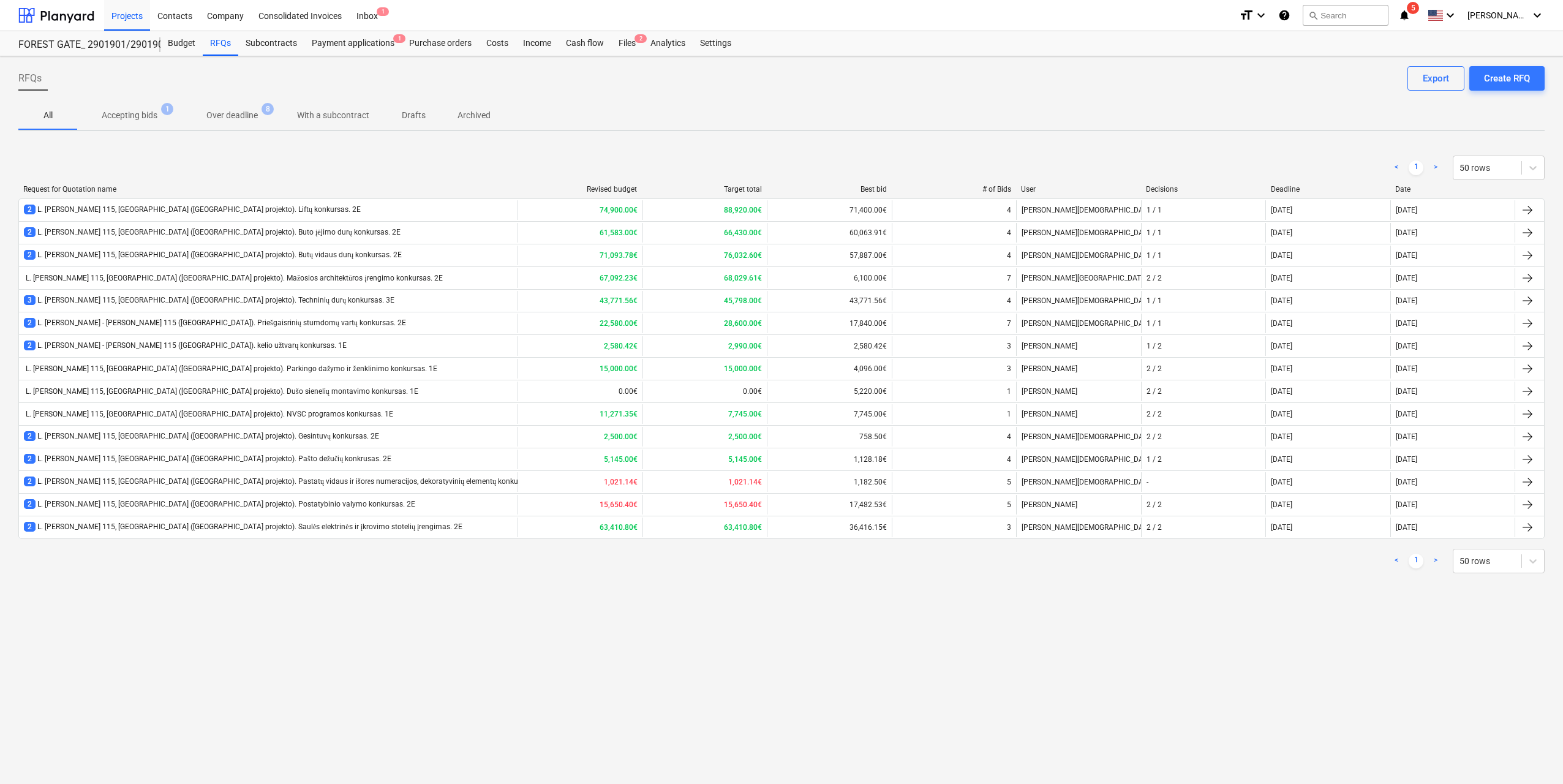
drag, startPoint x: 14, startPoint y: 276, endPoint x: 17, endPoint y: 237, distance: 39.1
click at [14, 277] on div "RFQs Create RFQ Export All Accepting bids 1 Over deadline 8 With a subcontract …" at bounding box center [782, 420] width 1563 height 728
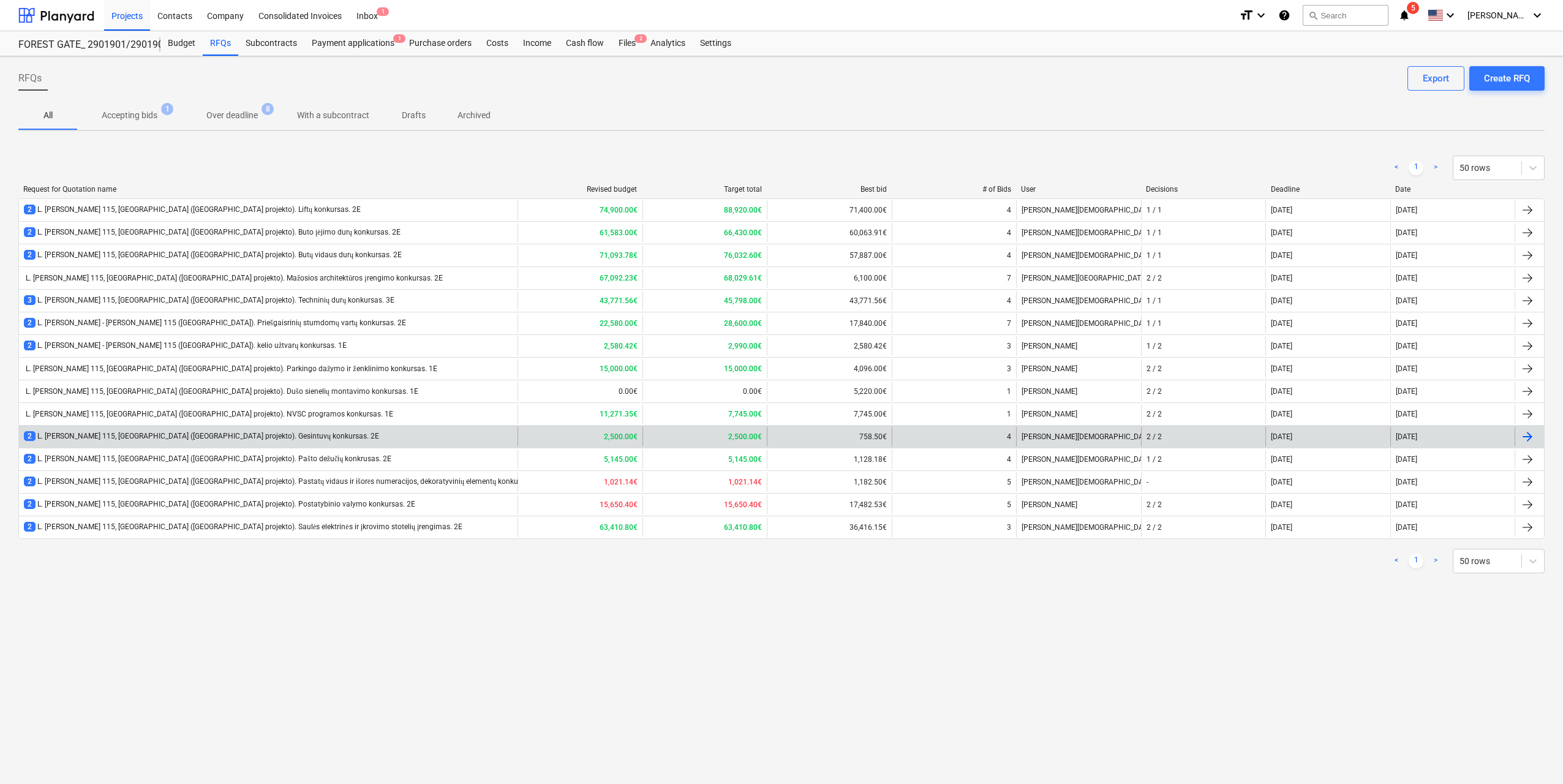
click at [293, 425] on div "2 L. [PERSON_NAME] 115, [GEOGRAPHIC_DATA] ([GEOGRAPHIC_DATA] projekto). Gesintu…" at bounding box center [782, 436] width 1527 height 23
click at [299, 438] on div "2 L. [PERSON_NAME] 115, [GEOGRAPHIC_DATA] ([GEOGRAPHIC_DATA] projekto). Gesintu…" at bounding box center [202, 436] width 355 height 11
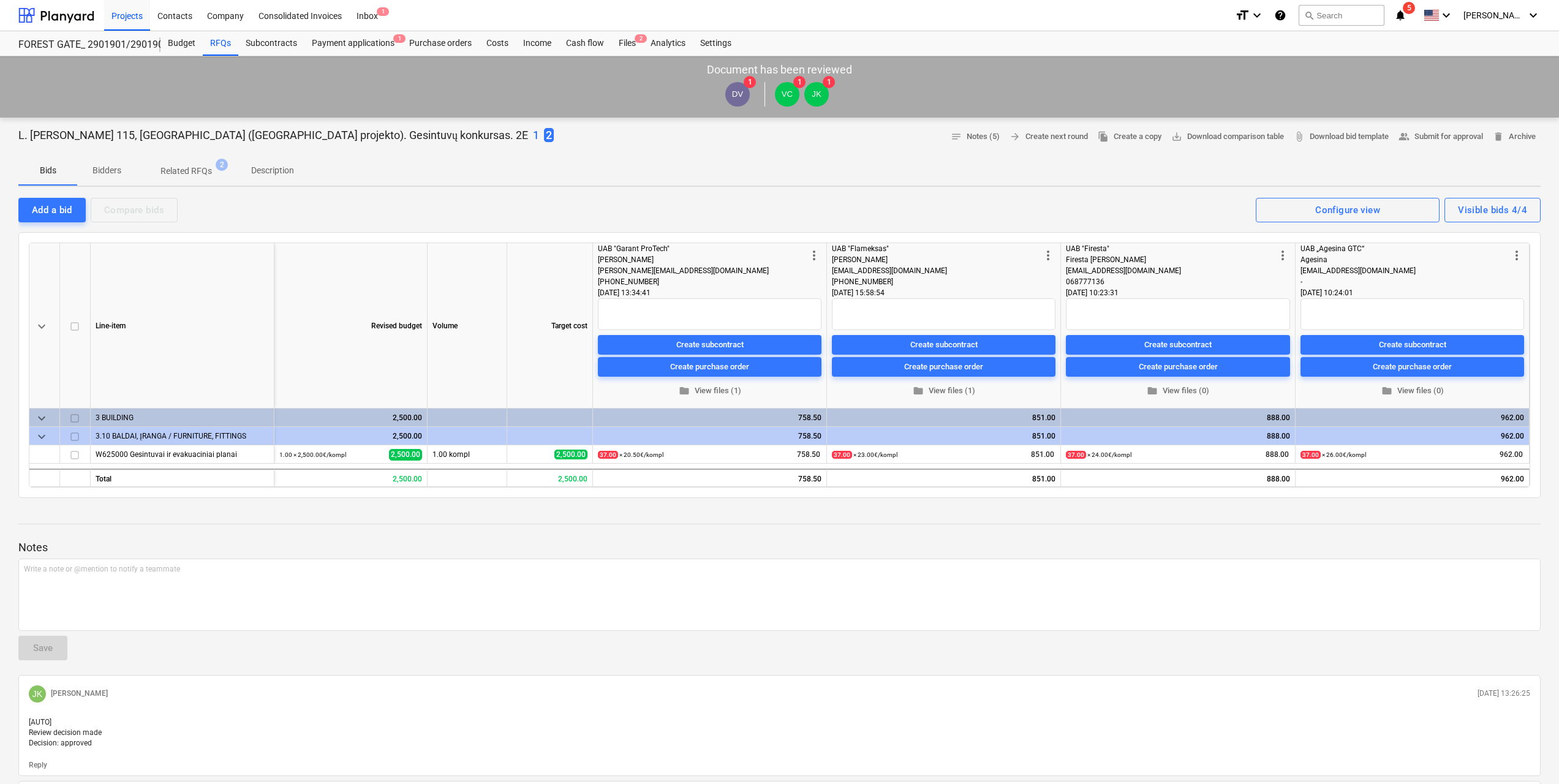
click at [118, 167] on p "Bidders" at bounding box center [106, 170] width 29 height 13
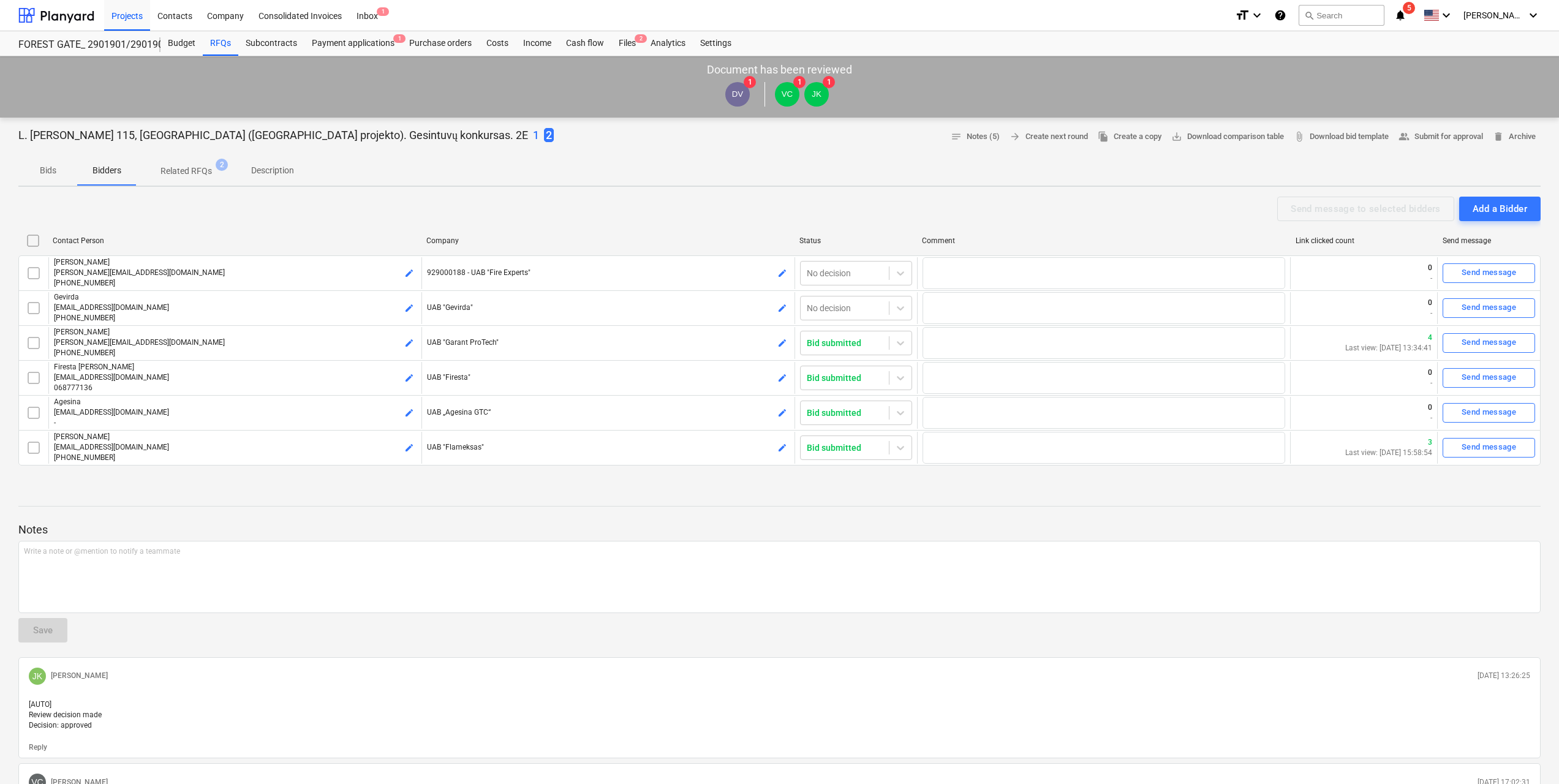
click at [286, 166] on p "Description" at bounding box center [272, 170] width 43 height 13
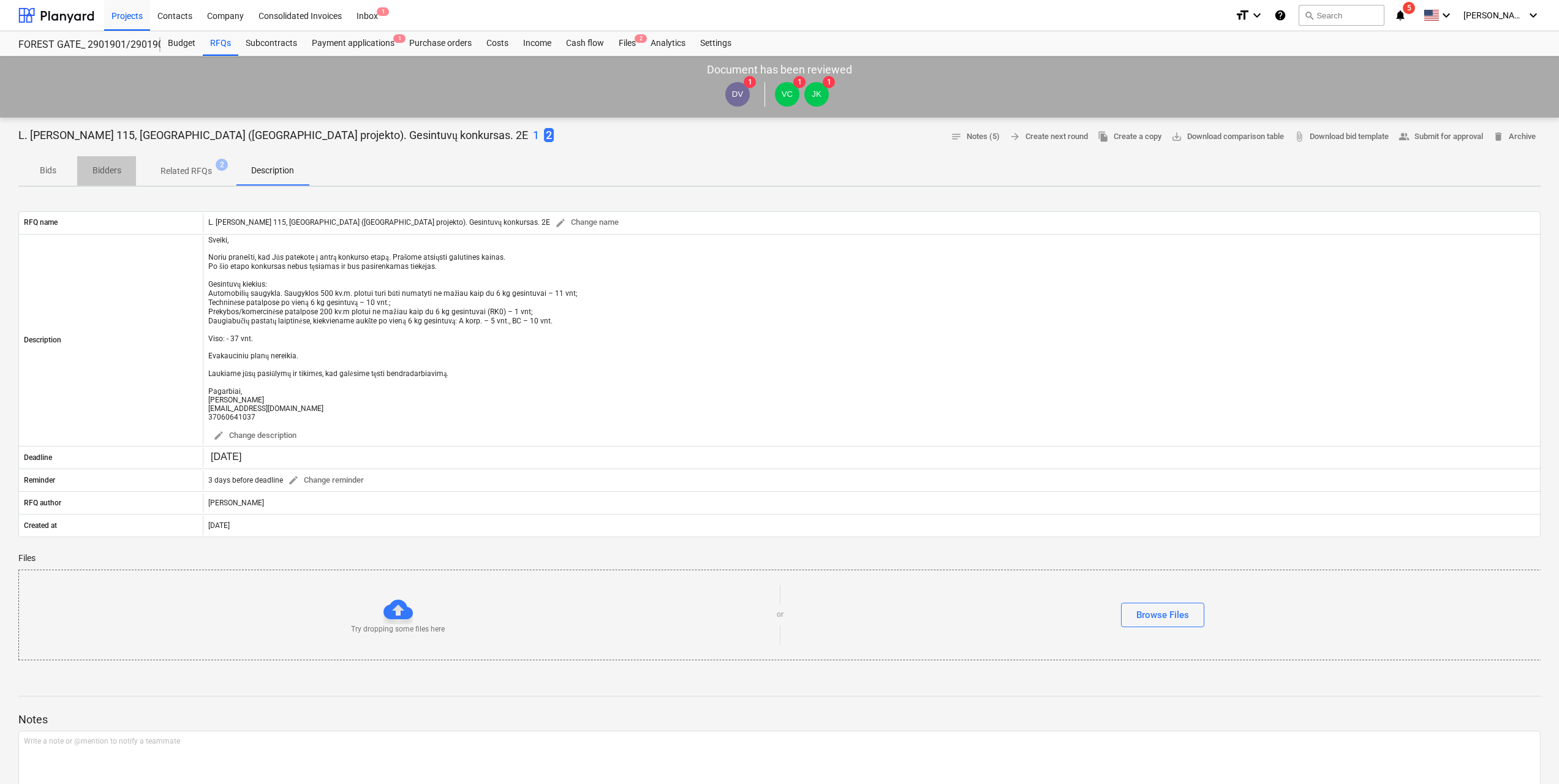
click at [102, 166] on p "Bidders" at bounding box center [106, 170] width 29 height 13
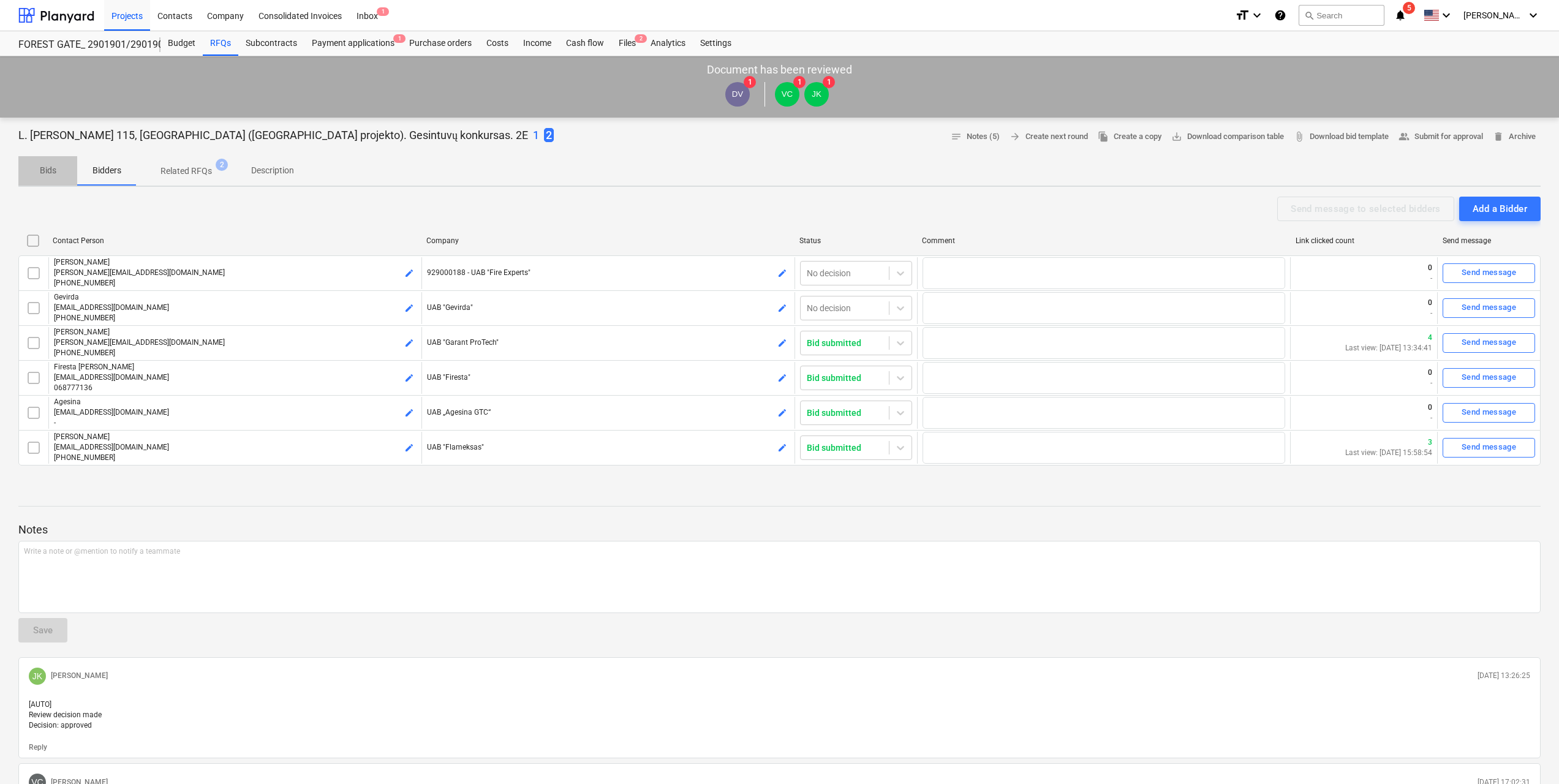
click at [48, 162] on span "Bids" at bounding box center [48, 170] width 58 height 20
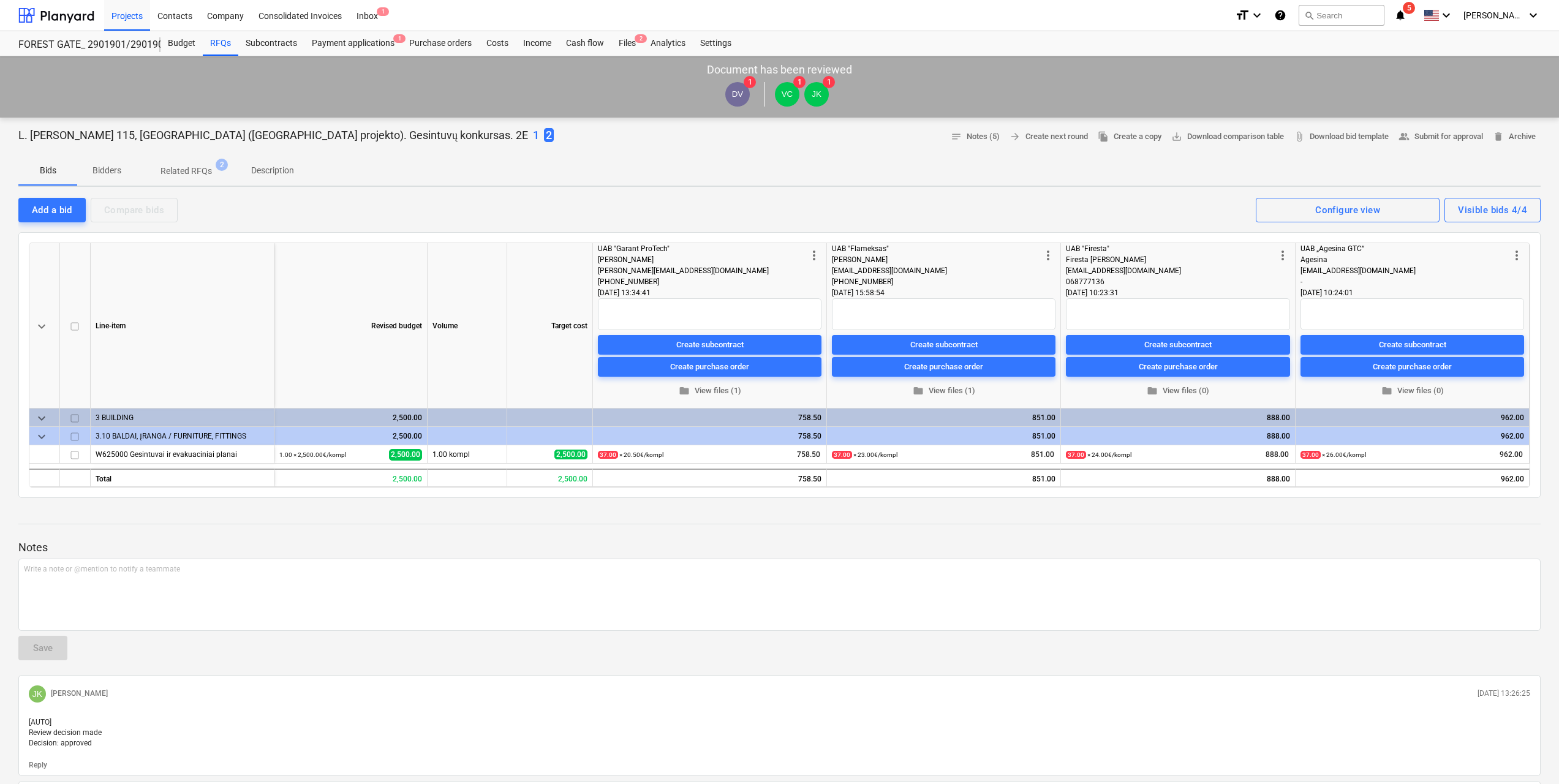
click at [107, 170] on p "Bidders" at bounding box center [106, 170] width 29 height 13
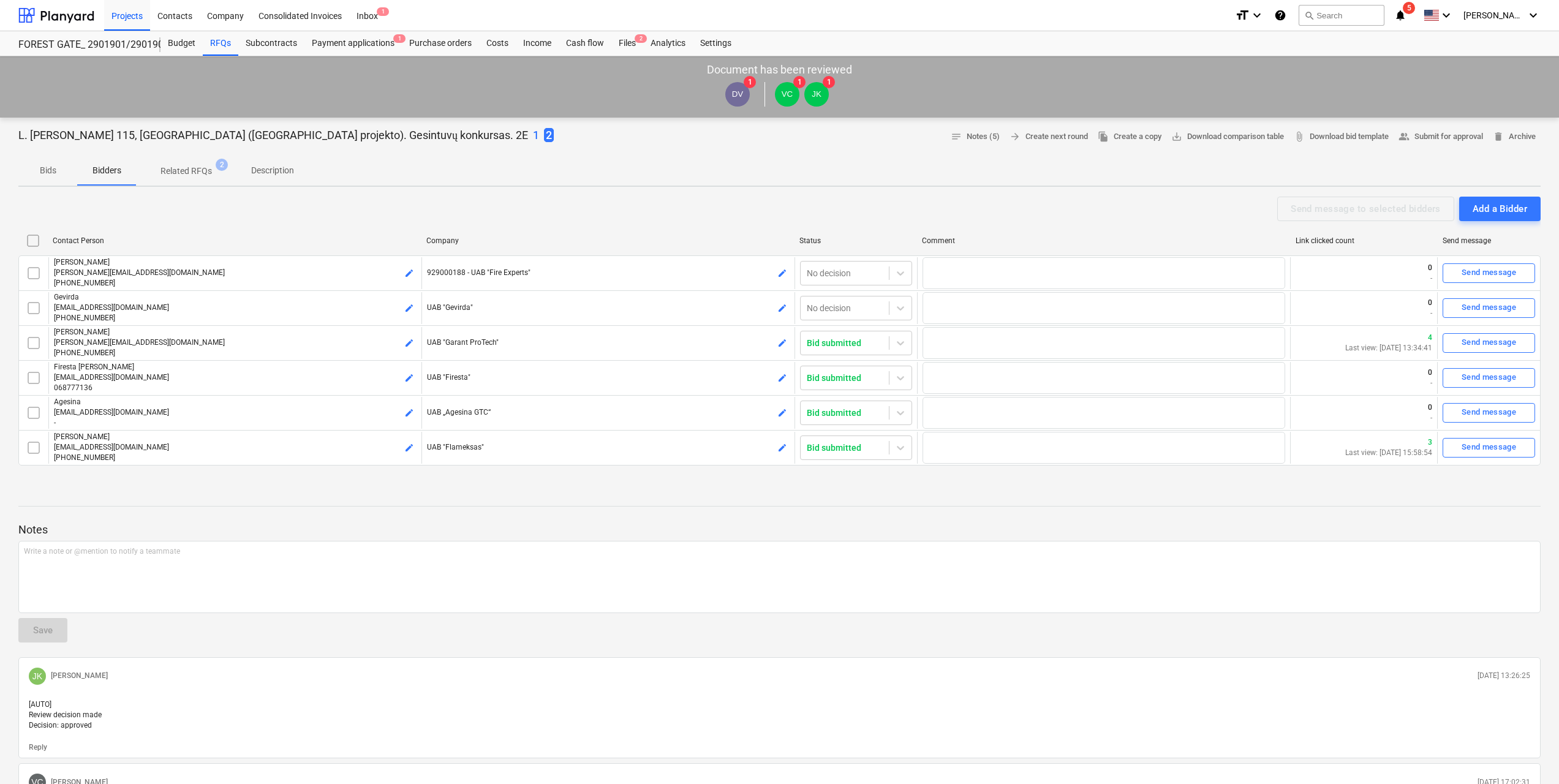
click at [280, 168] on p "Description" at bounding box center [272, 170] width 43 height 13
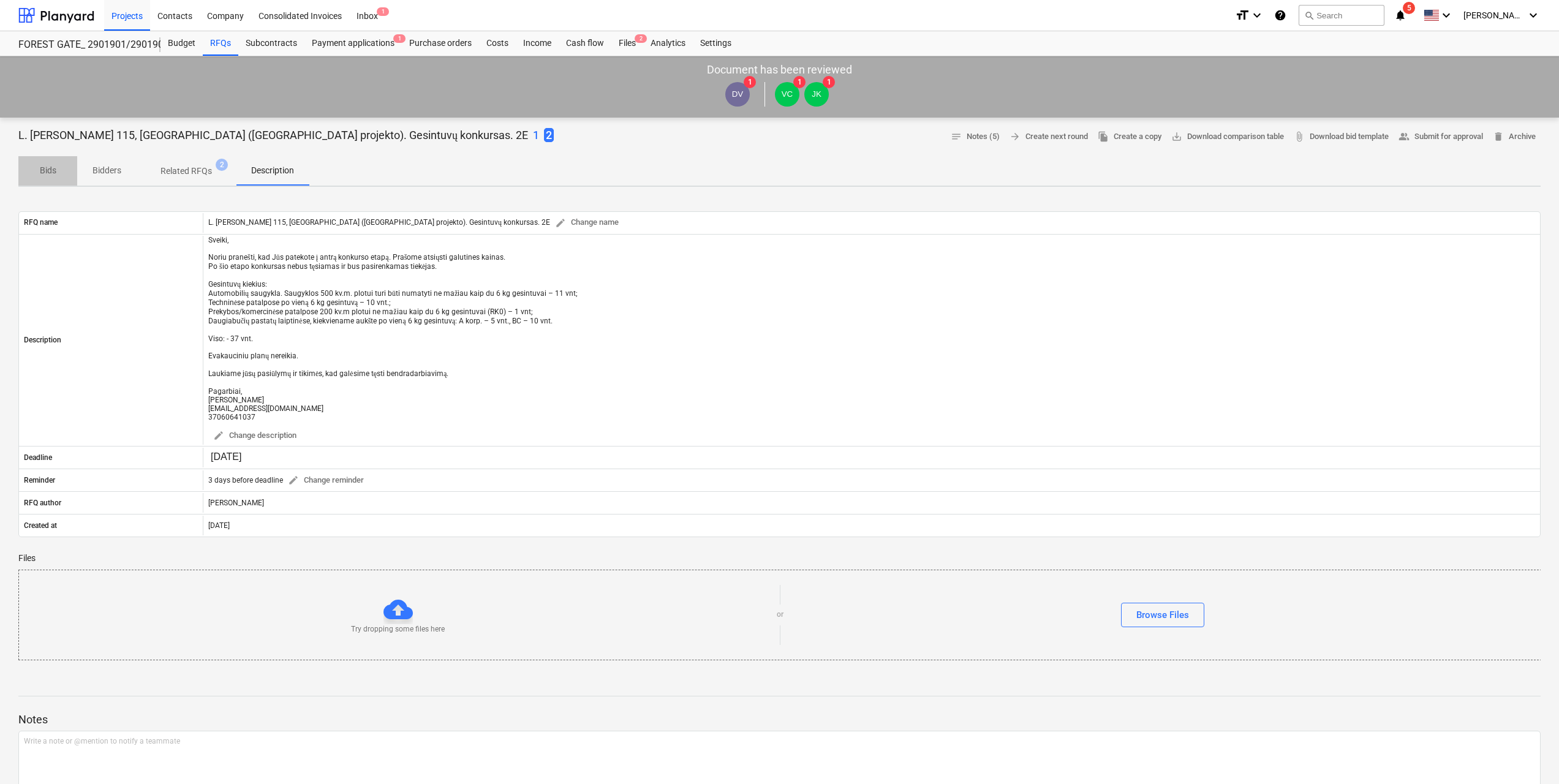
click at [50, 170] on p "Bids" at bounding box center [47, 170] width 29 height 13
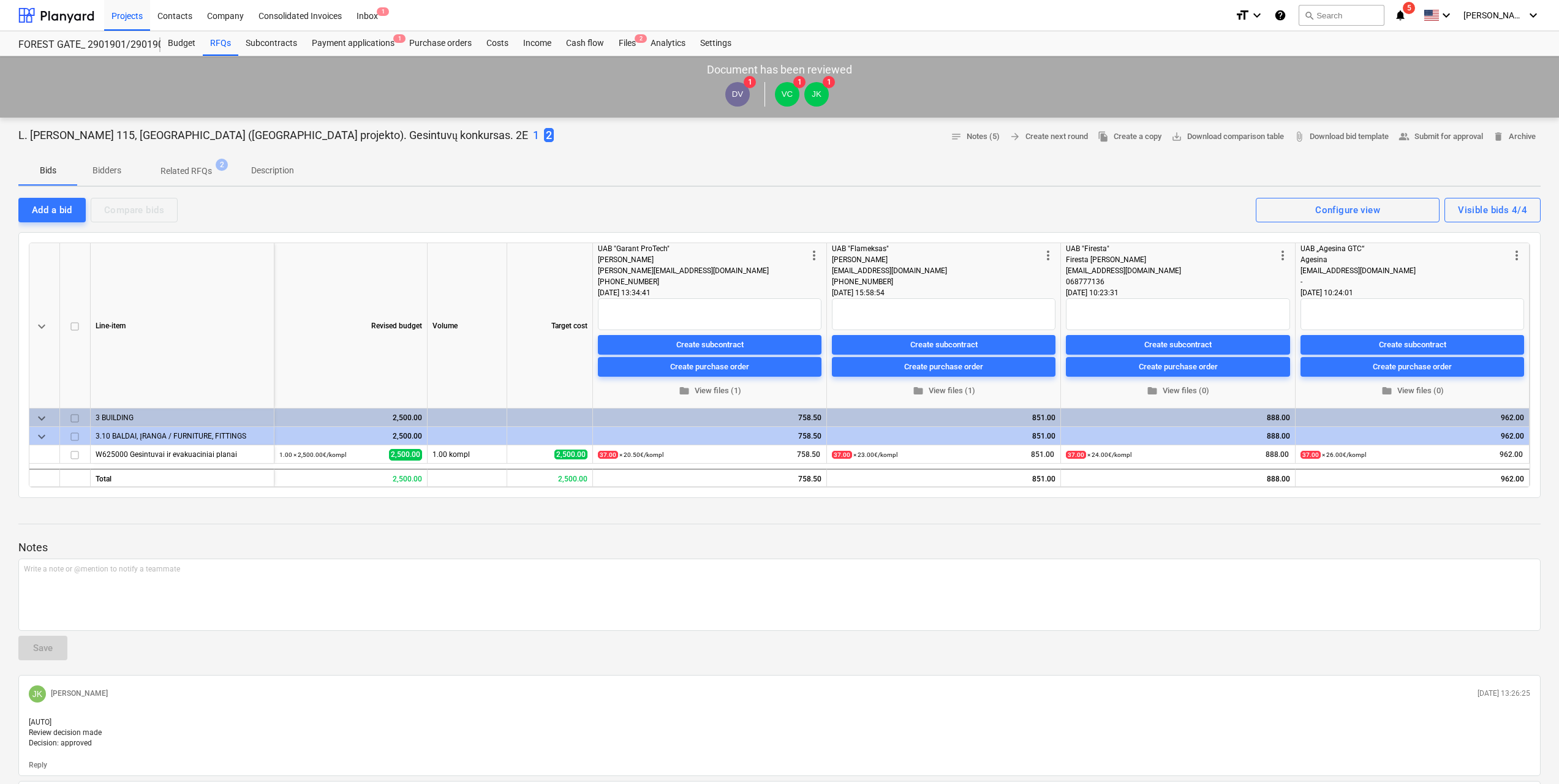
click at [272, 167] on p "Description" at bounding box center [272, 170] width 43 height 13
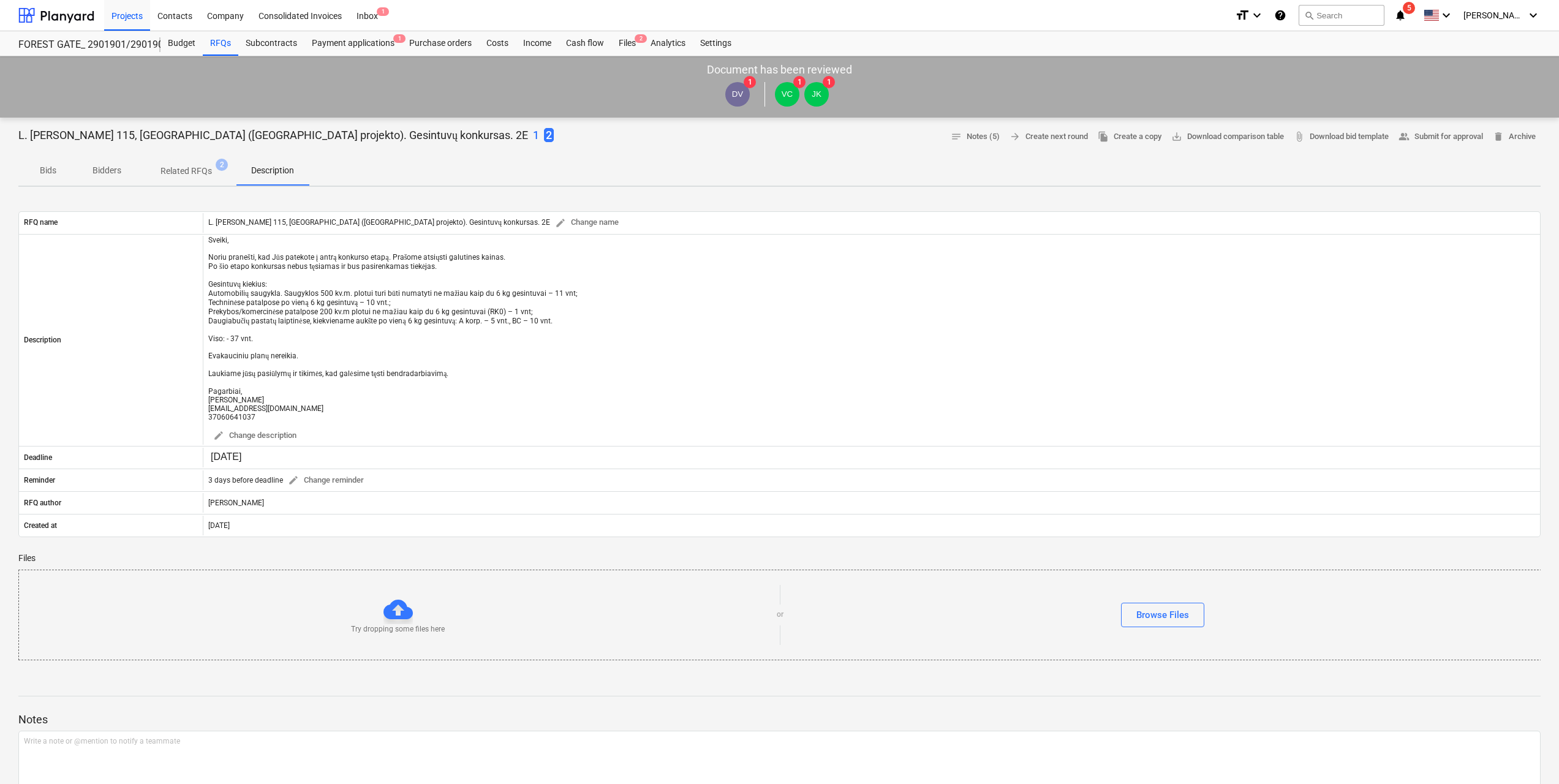
click at [170, 170] on p "Related RFQs" at bounding box center [186, 171] width 51 height 13
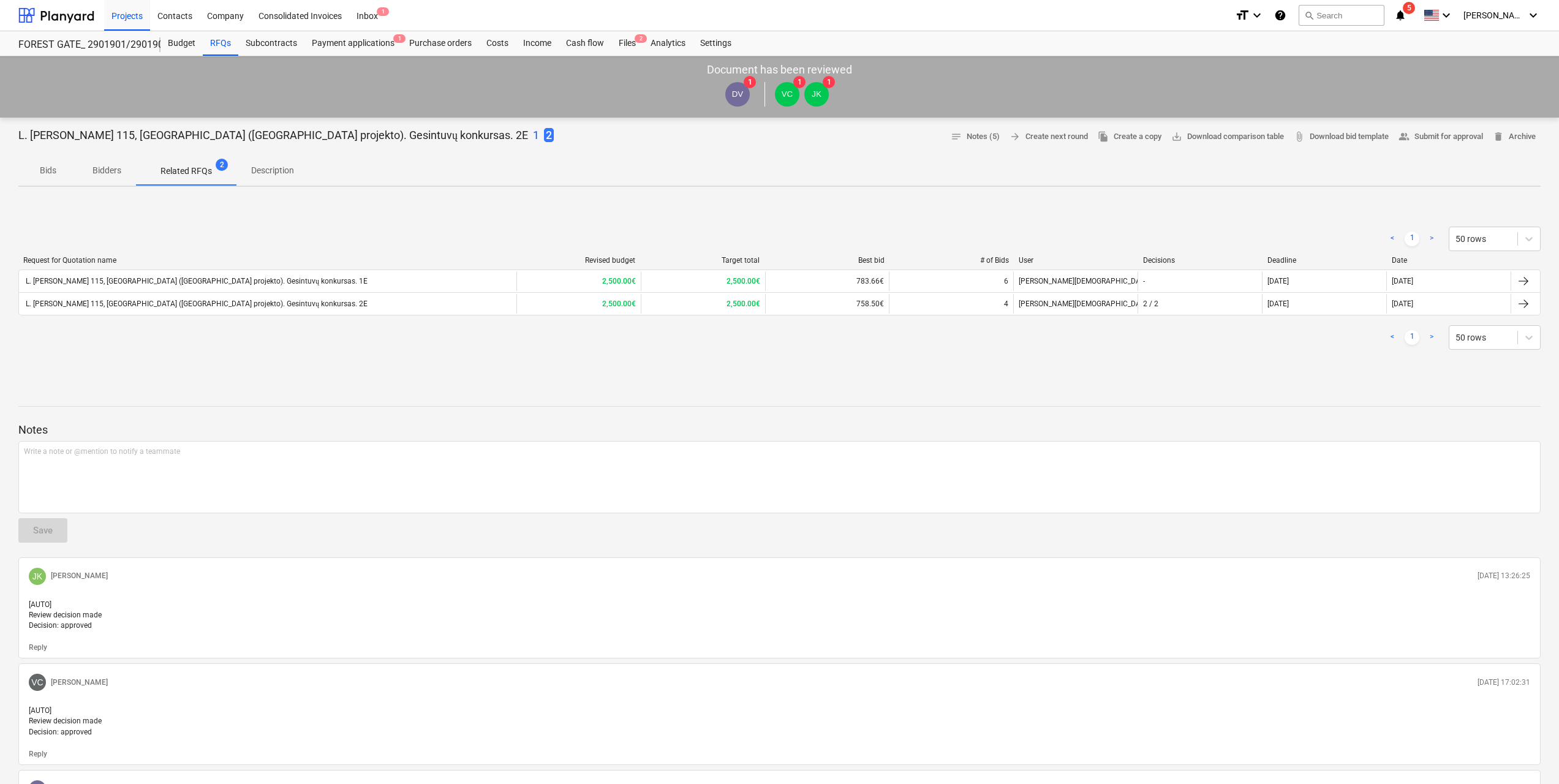
click at [91, 172] on span "Bidders" at bounding box center [106, 170] width 58 height 20
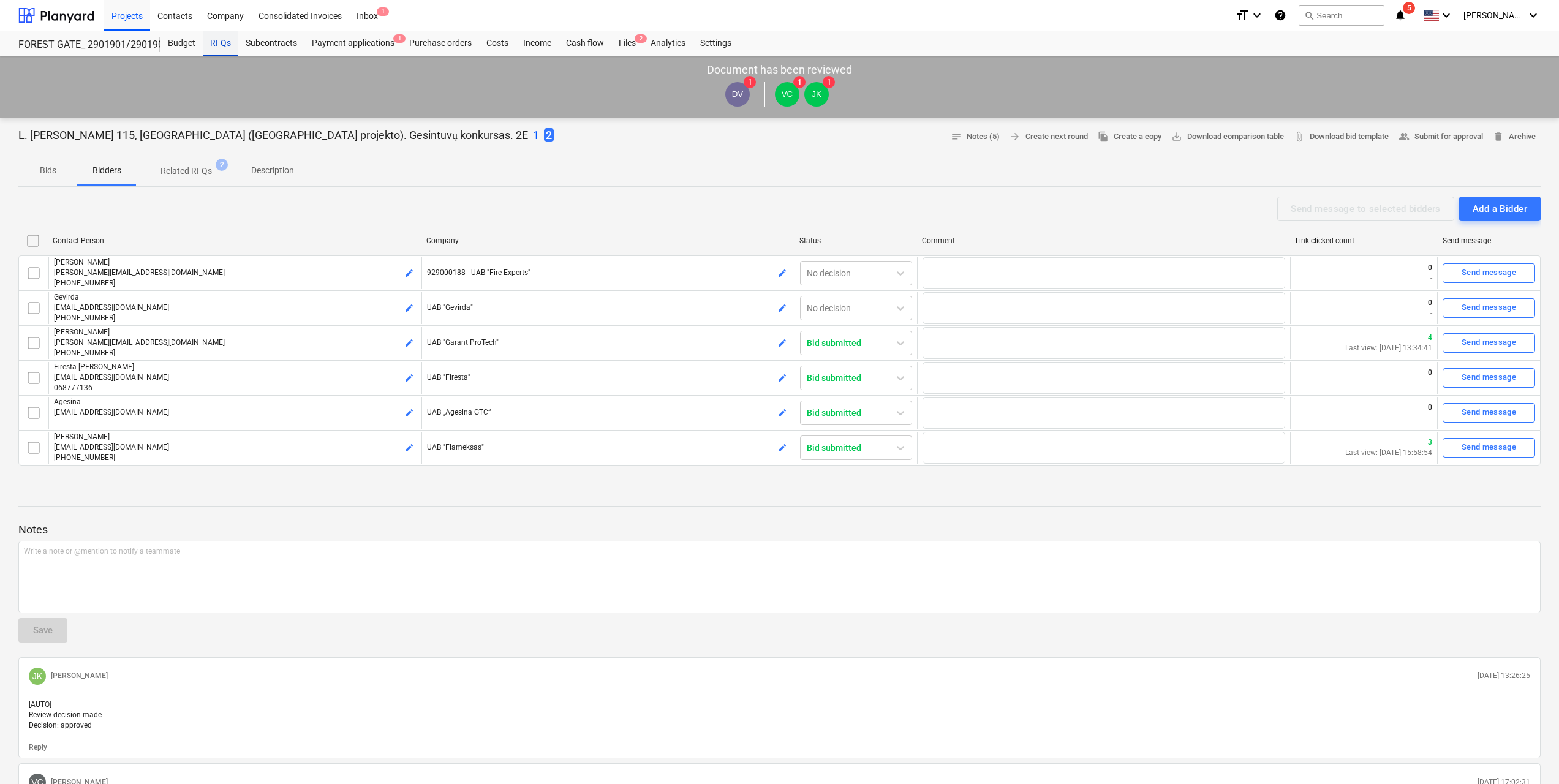
click at [219, 39] on div "RFQs" at bounding box center [220, 43] width 36 height 24
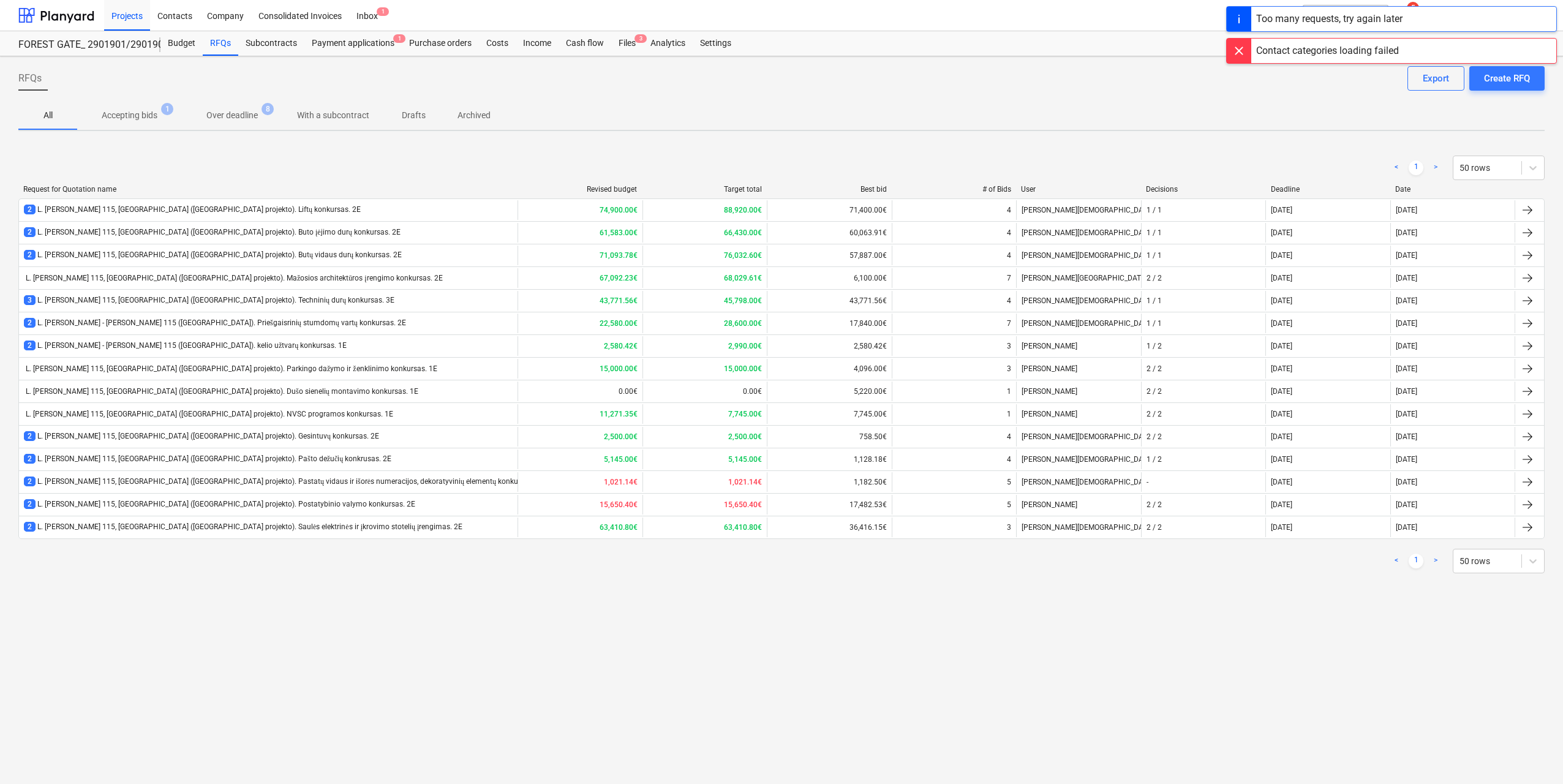
click at [1237, 50] on div at bounding box center [1239, 51] width 24 height 24
click at [1237, 19] on div at bounding box center [1239, 19] width 24 height 24
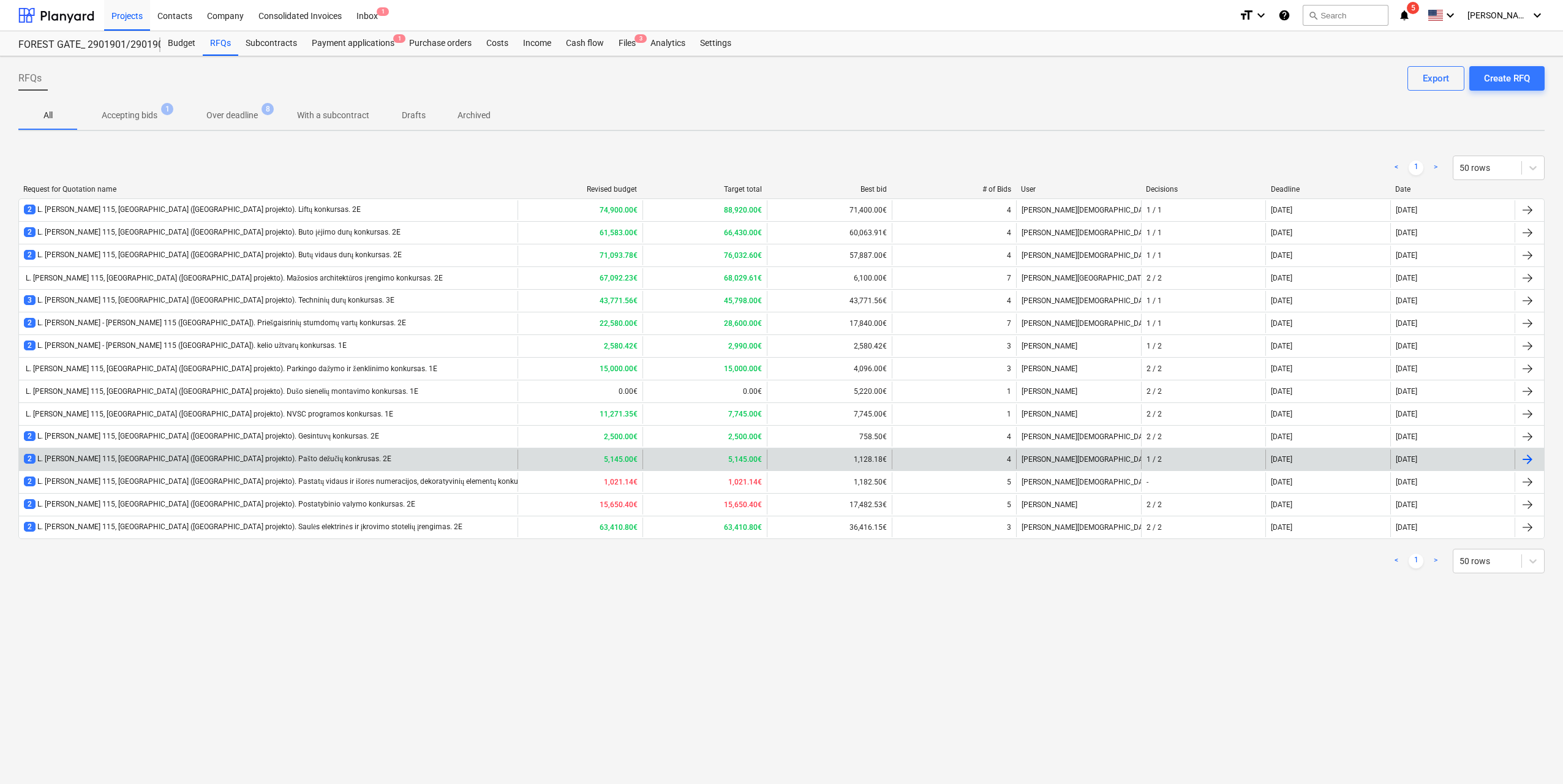
click at [322, 463] on div "2 L. [PERSON_NAME] 115, [GEOGRAPHIC_DATA] ([GEOGRAPHIC_DATA] projekto). Pašto d…" at bounding box center [207, 459] width 367 height 11
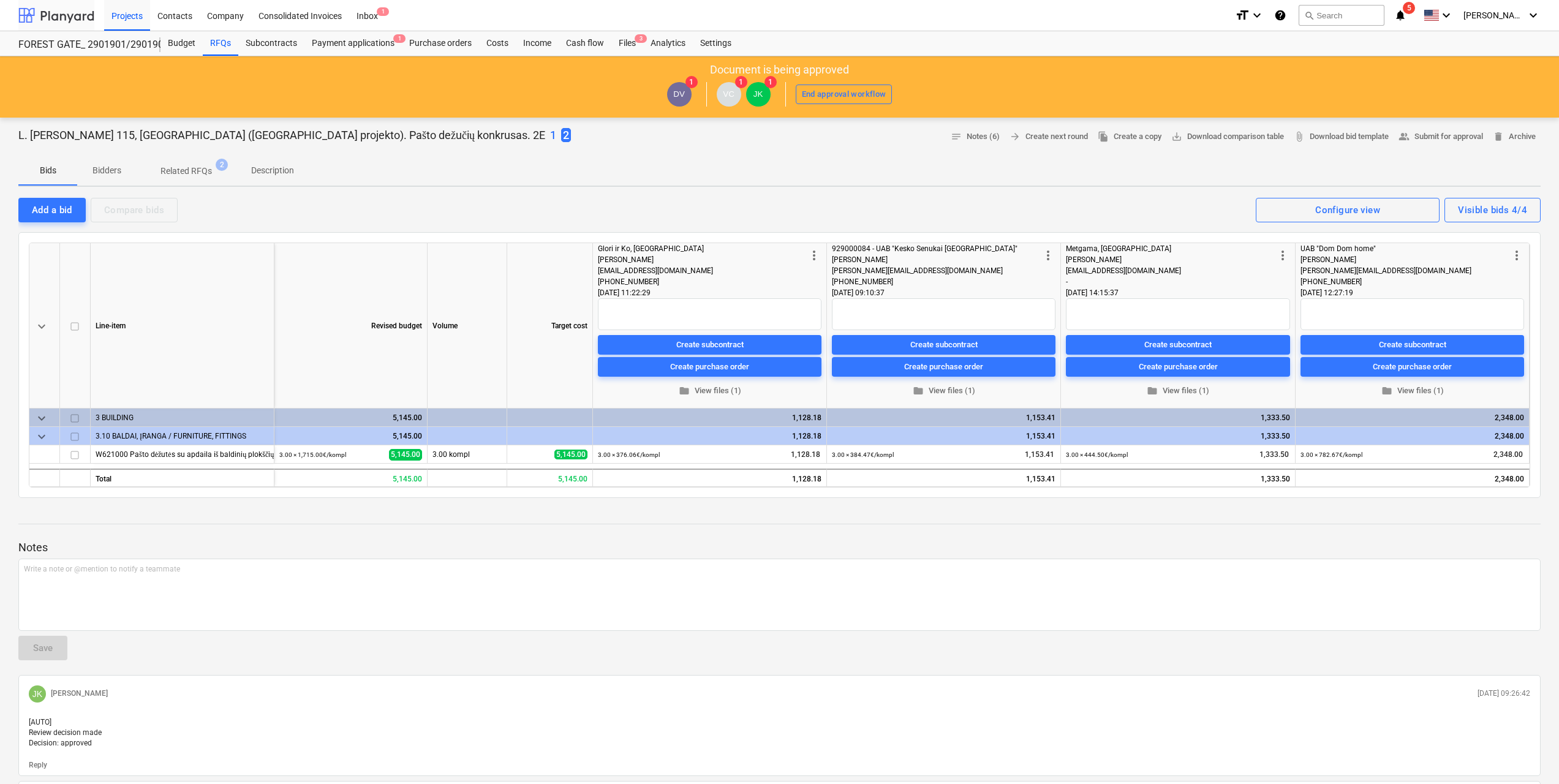
click at [68, 15] on div at bounding box center [56, 15] width 76 height 31
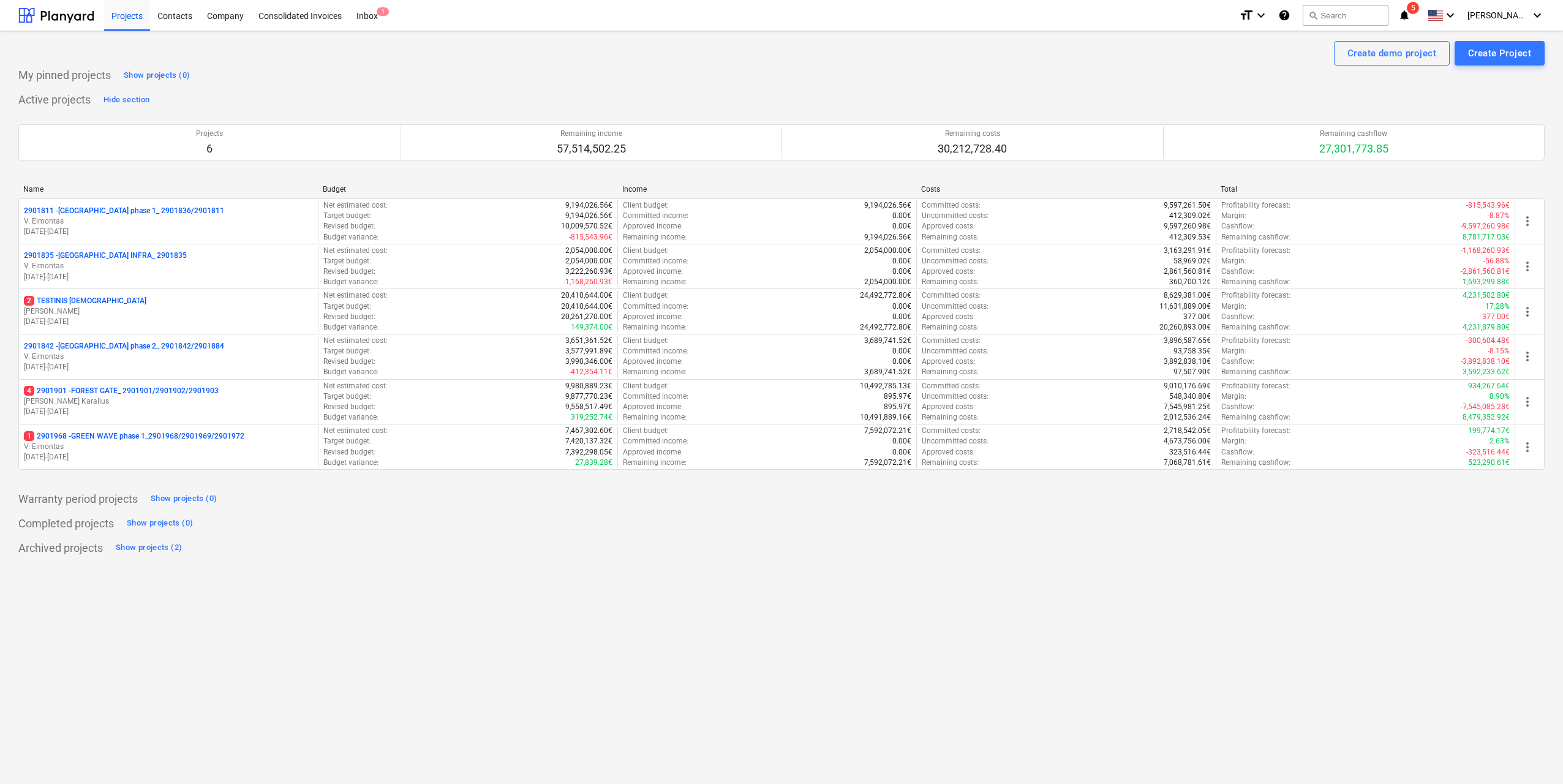
click at [129, 401] on p "J. Karalius" at bounding box center [168, 401] width 289 height 11
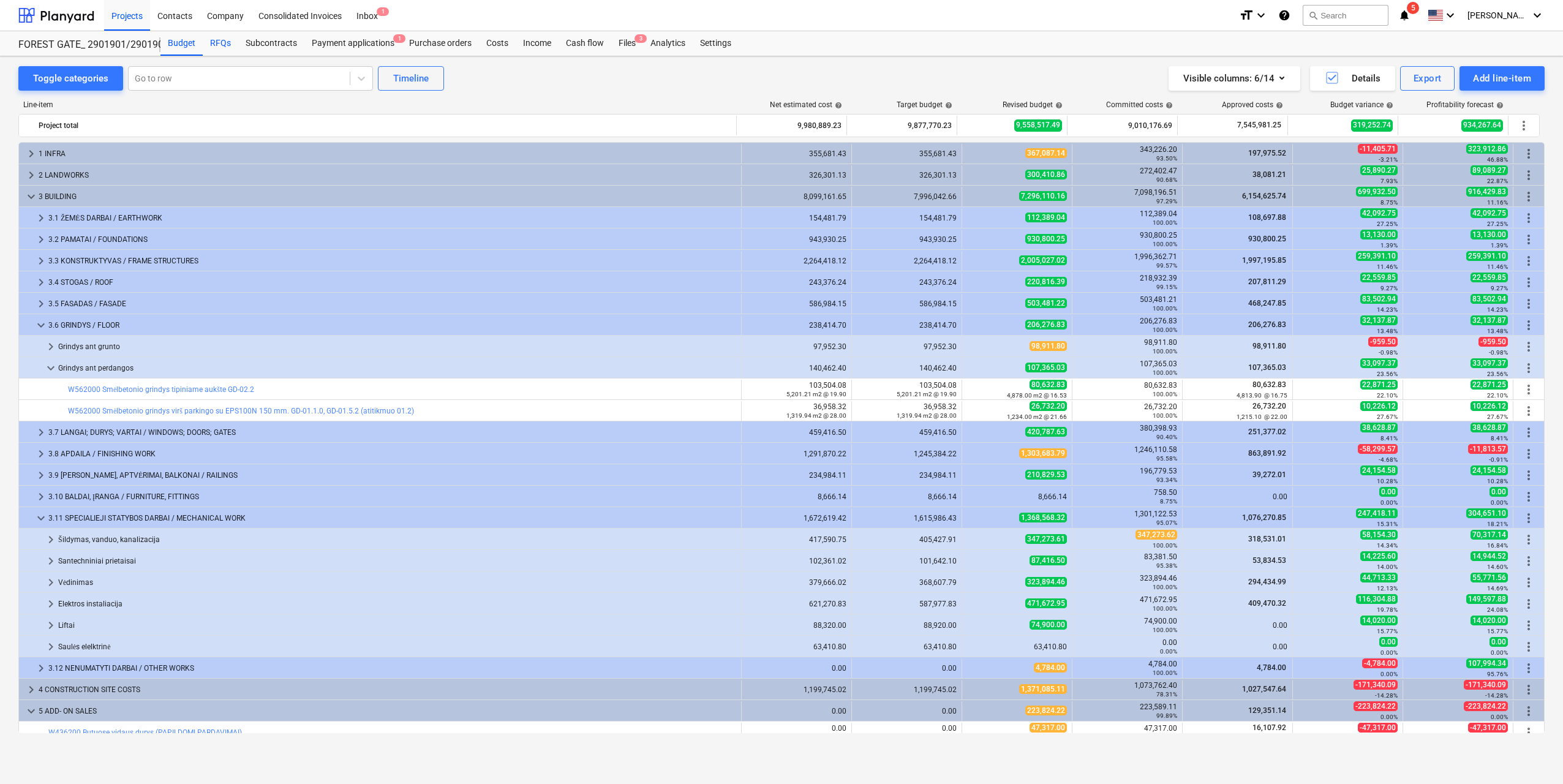
click at [224, 45] on div "RFQs" at bounding box center [220, 43] width 36 height 24
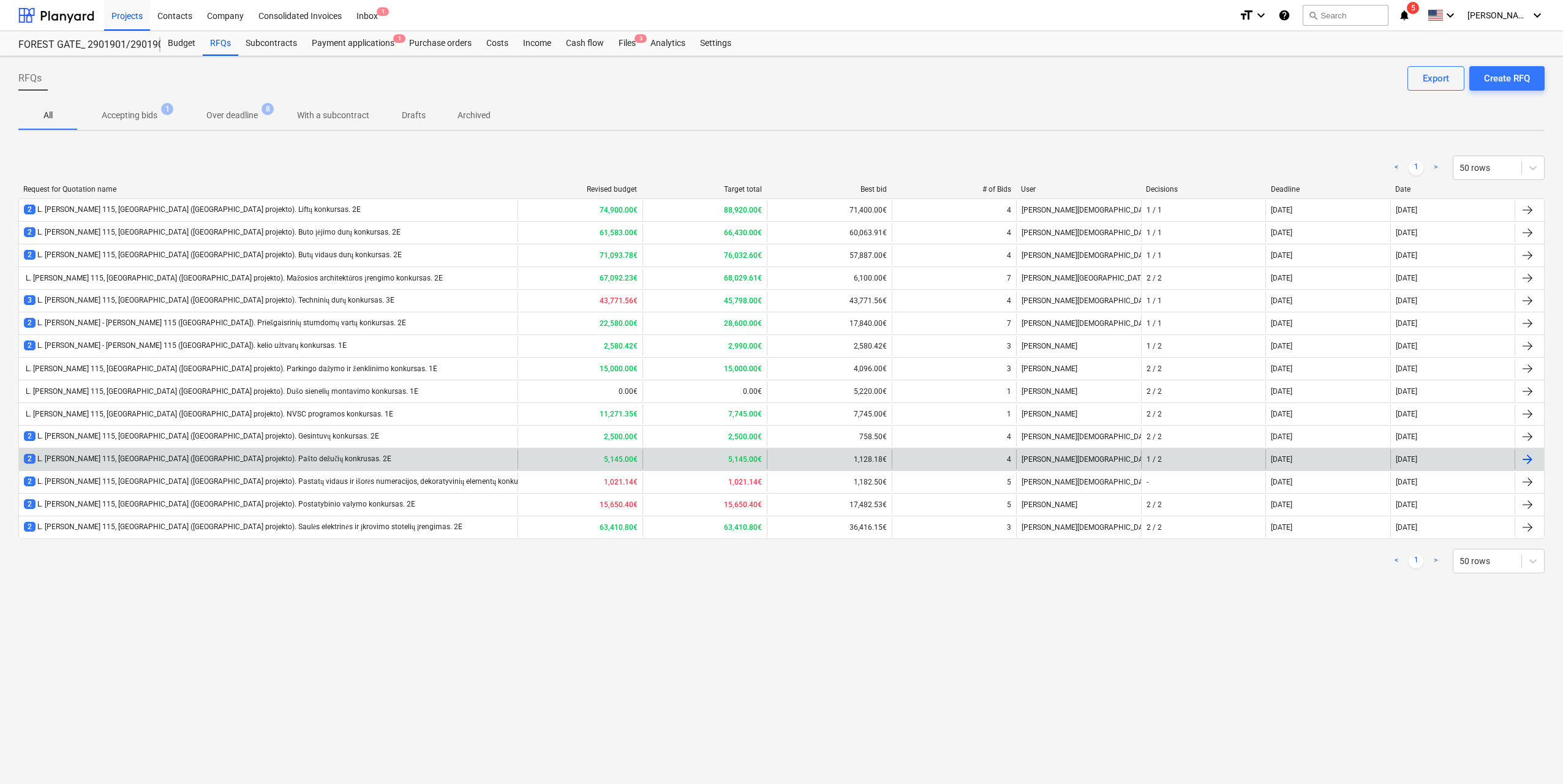
click at [389, 450] on div "2 L. [PERSON_NAME] 115, [GEOGRAPHIC_DATA] ([GEOGRAPHIC_DATA] projekto). Pašto d…" at bounding box center [268, 459] width 498 height 19
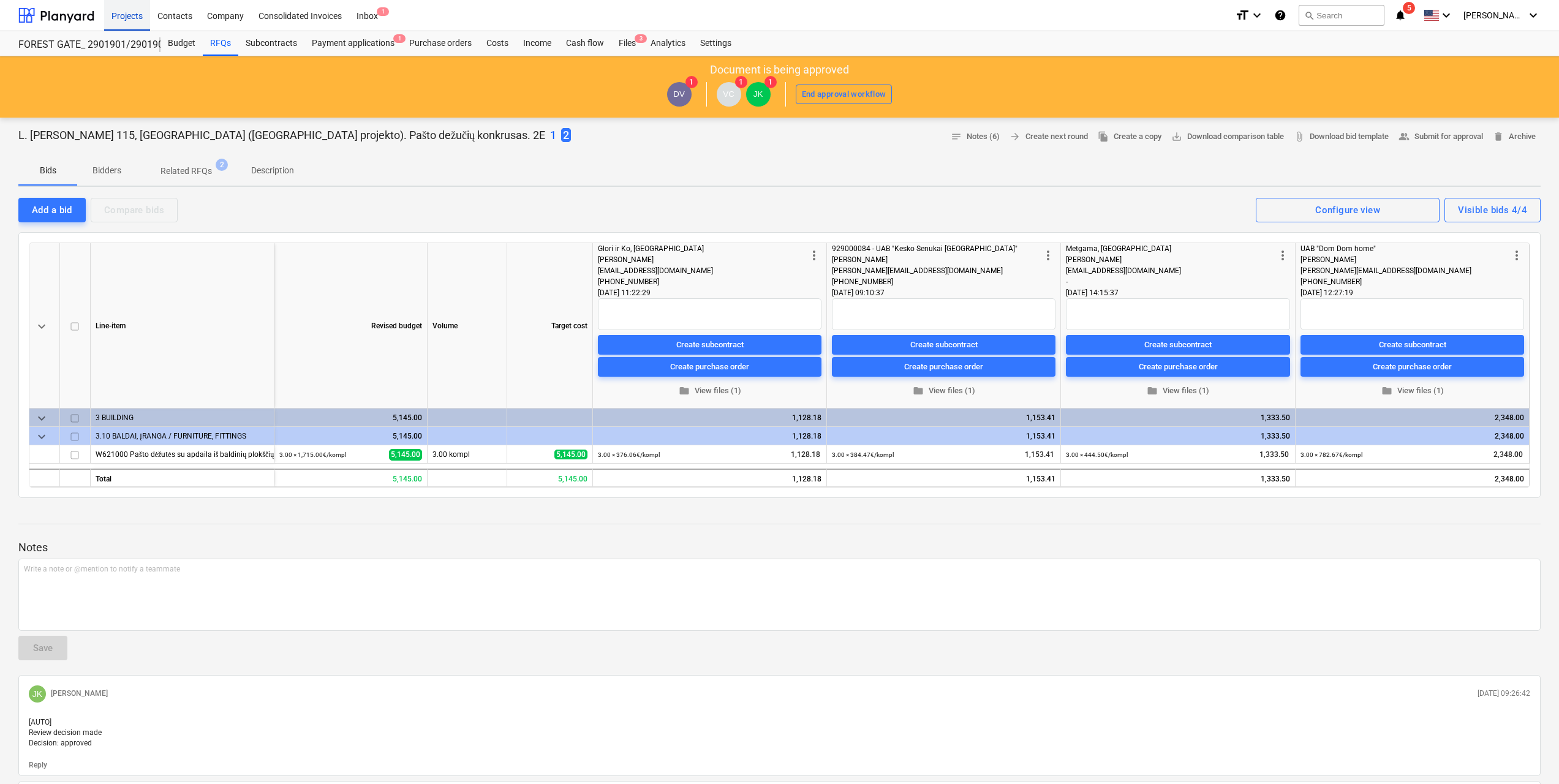
click at [120, 16] on div "Projects" at bounding box center [127, 15] width 46 height 31
